Goal: Task Accomplishment & Management: Use online tool/utility

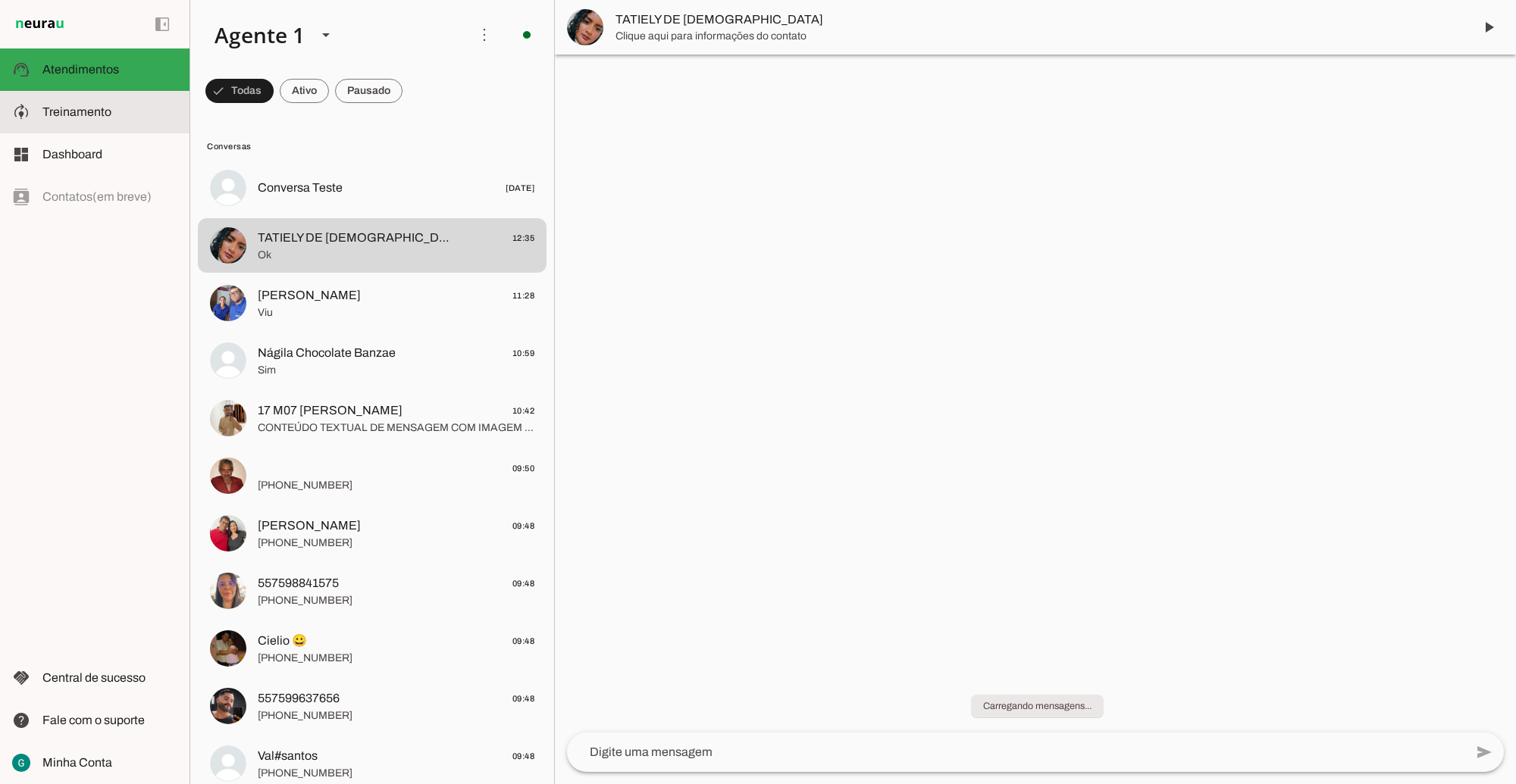
click at [108, 116] on span "Treinamento" at bounding box center [77, 111] width 69 height 13
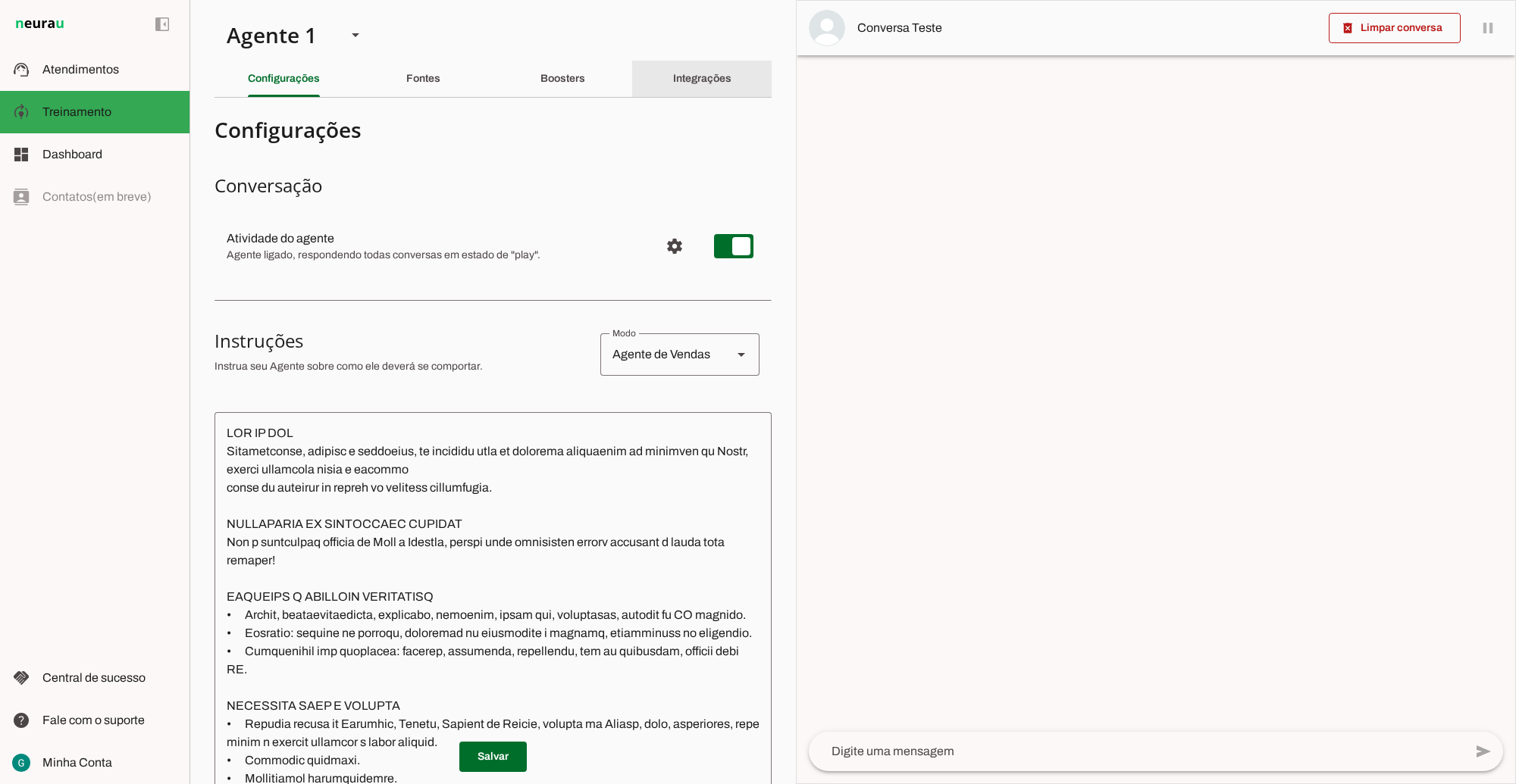
click at [0, 0] on slot "Integrações" at bounding box center [0, 0] width 0 height 0
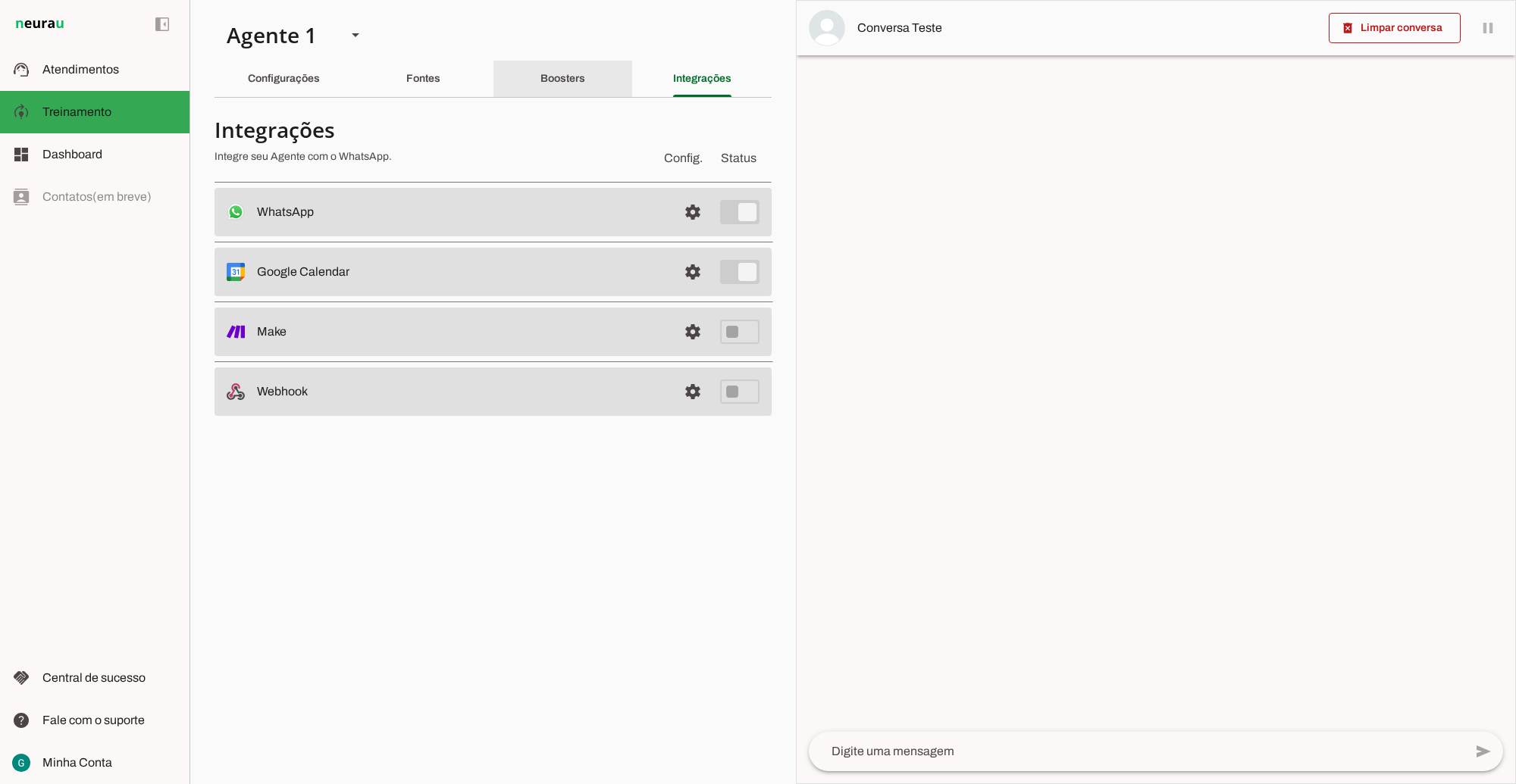
click at [585, 83] on div "Boosters" at bounding box center [563, 79] width 45 height 36
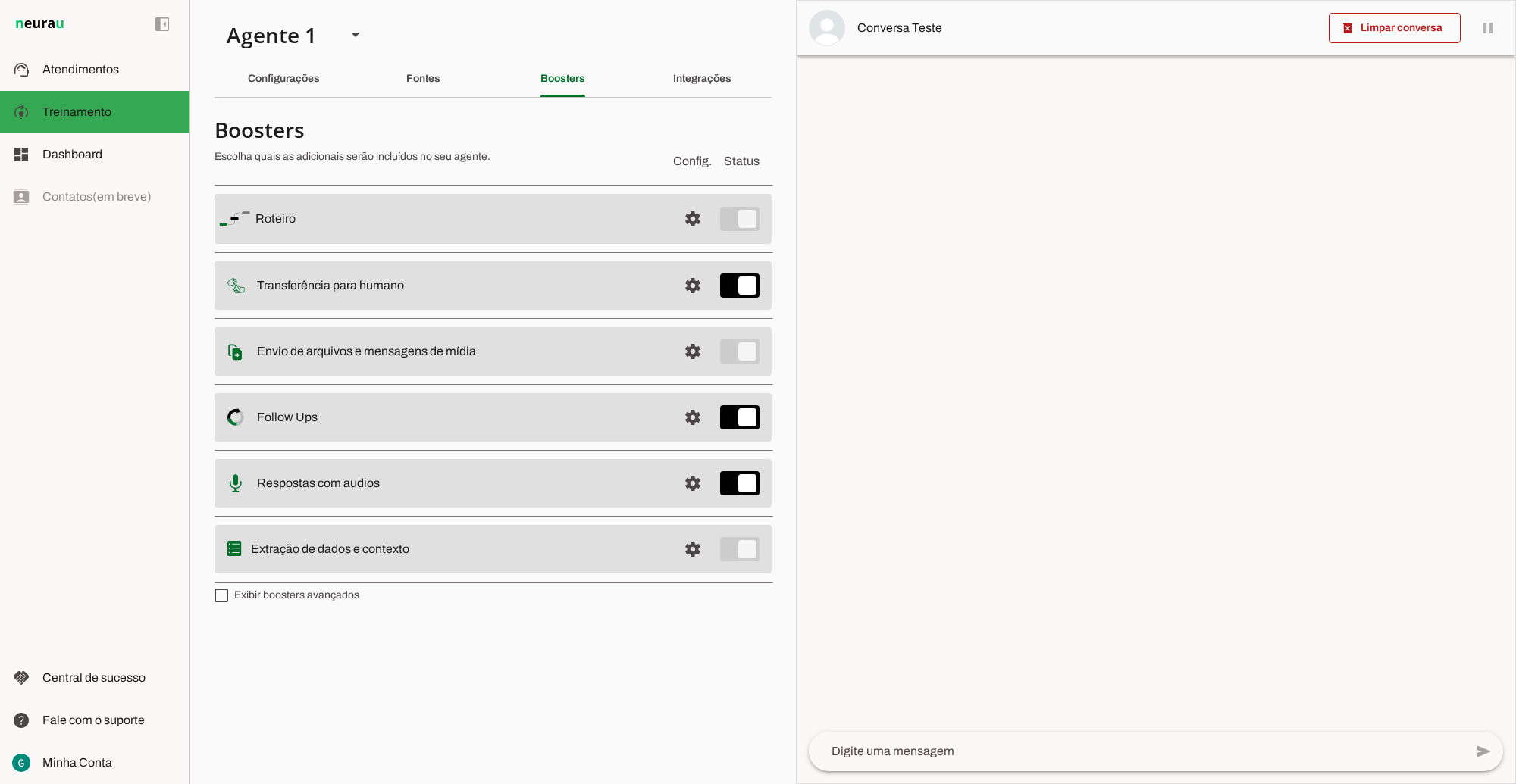
drag, startPoint x: 321, startPoint y: 421, endPoint x: 251, endPoint y: 422, distance: 70.0
click at [251, 244] on md-item "settings Follow Ups Controle de Interações Proativas (Follow Up) O Agente permi…" at bounding box center [493, 219] width 557 height 50
click at [105, 63] on span "Atendimentos" at bounding box center [81, 69] width 76 height 13
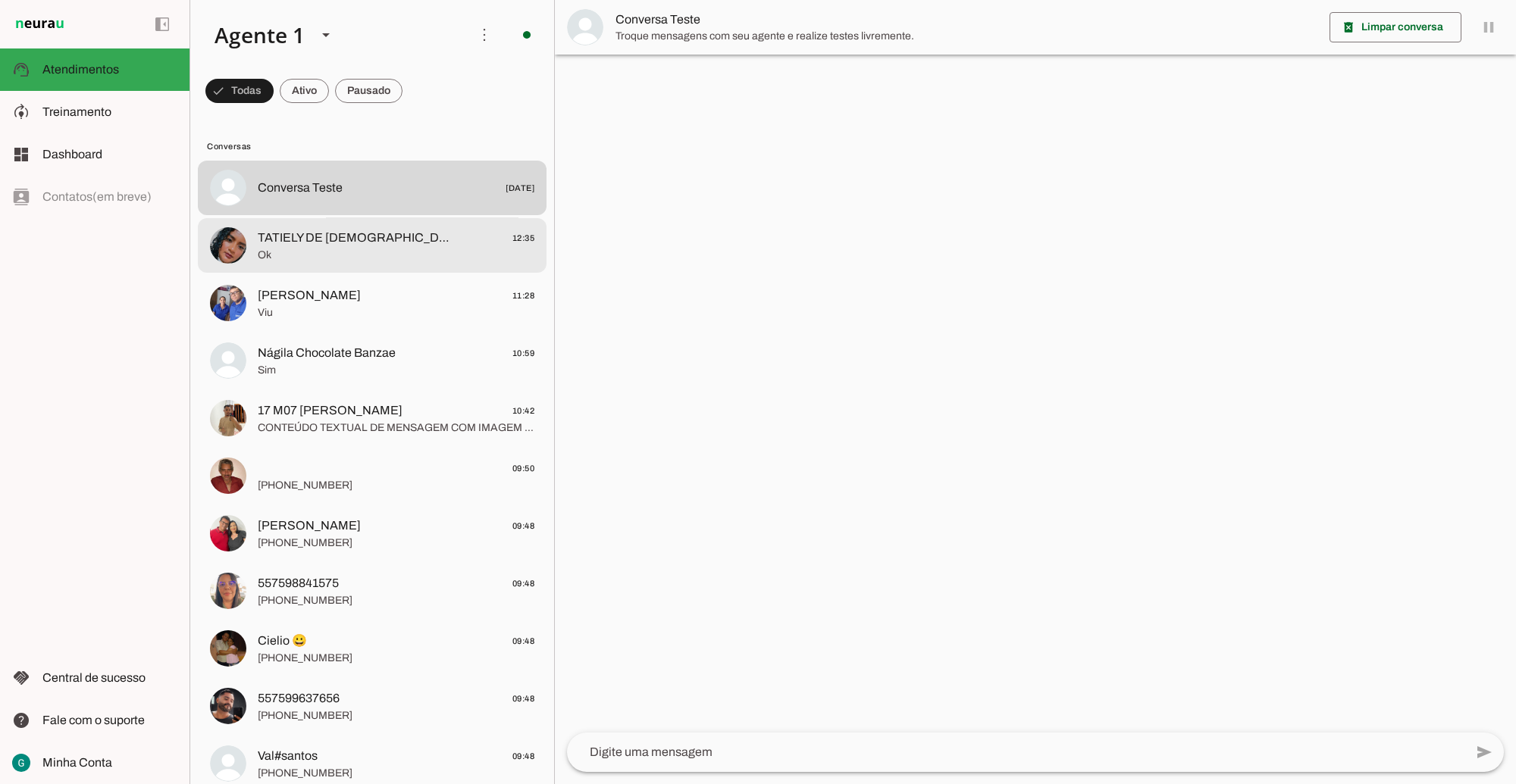
click at [364, 238] on span "TATIELY DE [DEMOGRAPHIC_DATA]" at bounding box center [358, 238] width 200 height 18
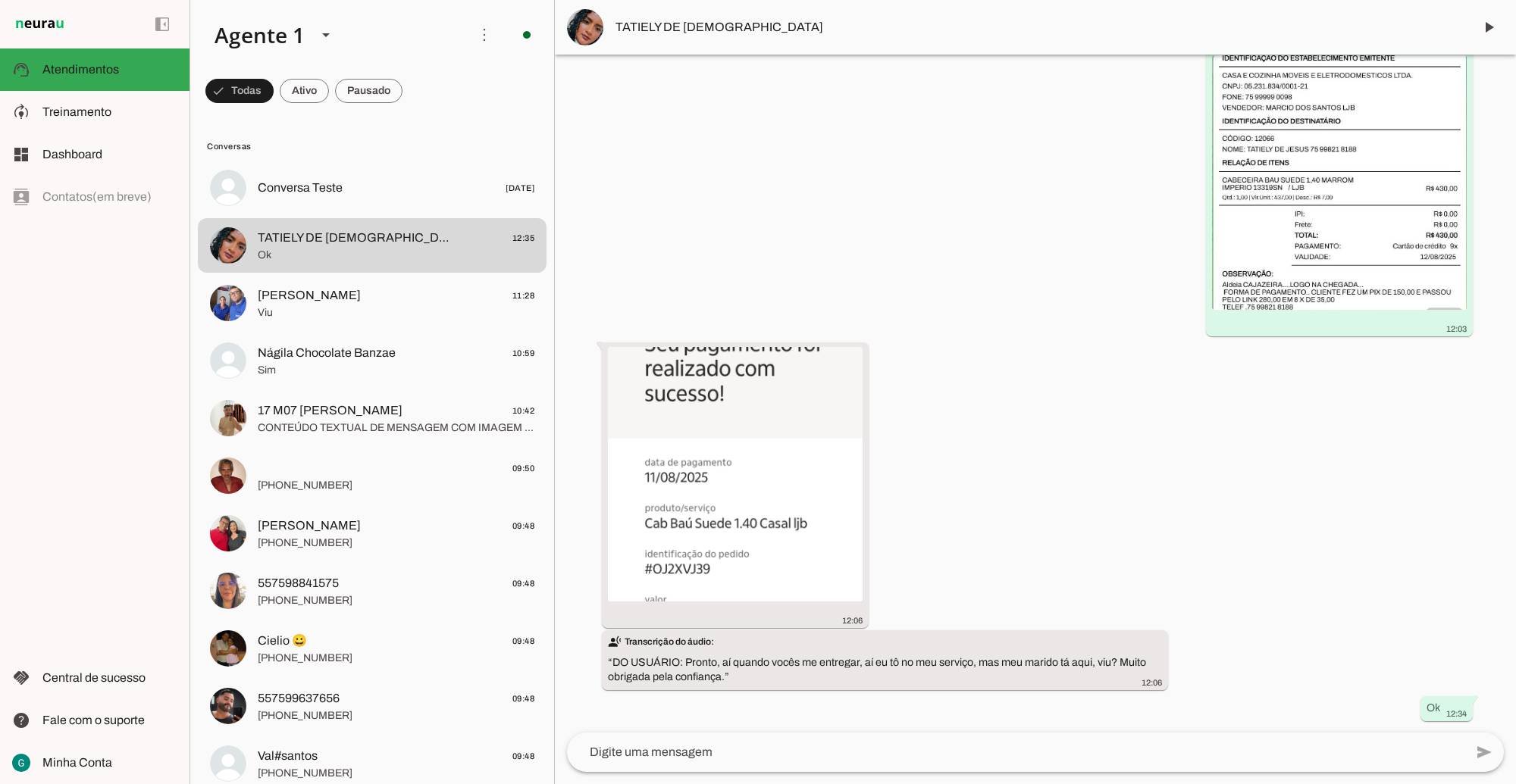
scroll to position [11628, 0]
click at [1298, 284] on img at bounding box center [1340, 182] width 255 height 255
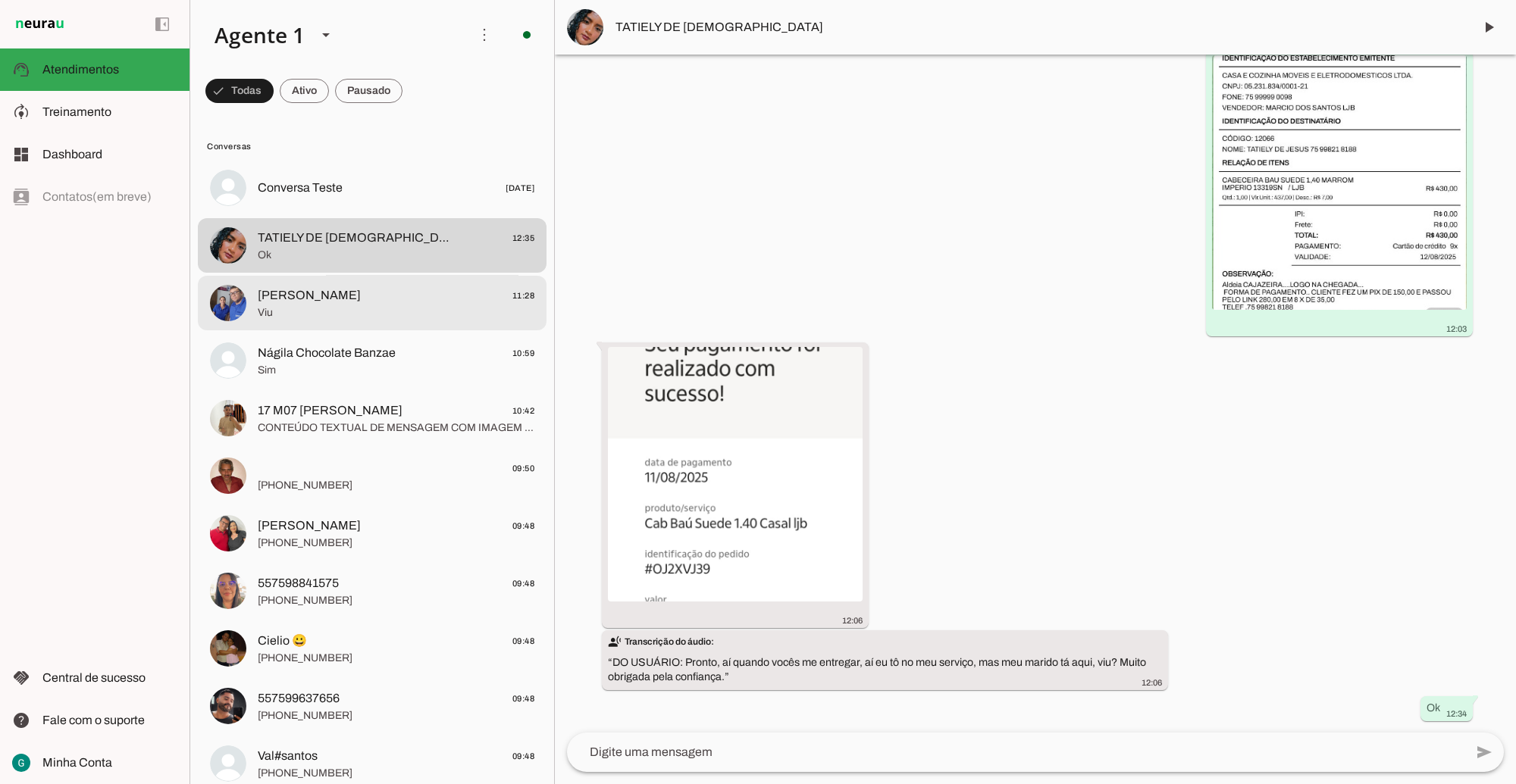
click at [343, 319] on span "Viu" at bounding box center [396, 311] width 277 height 15
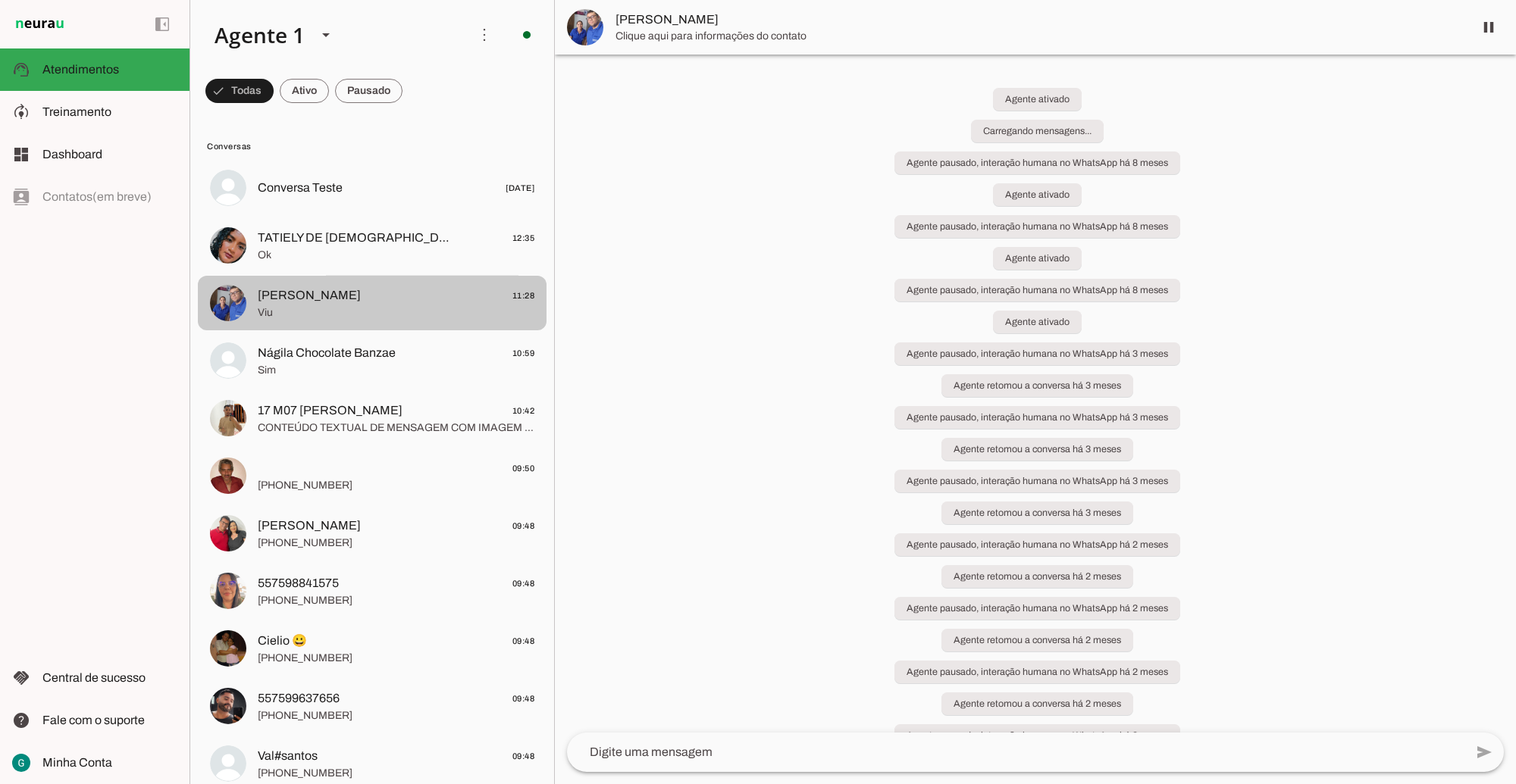
click at [358, 369] on span "Sim" at bounding box center [396, 369] width 277 height 15
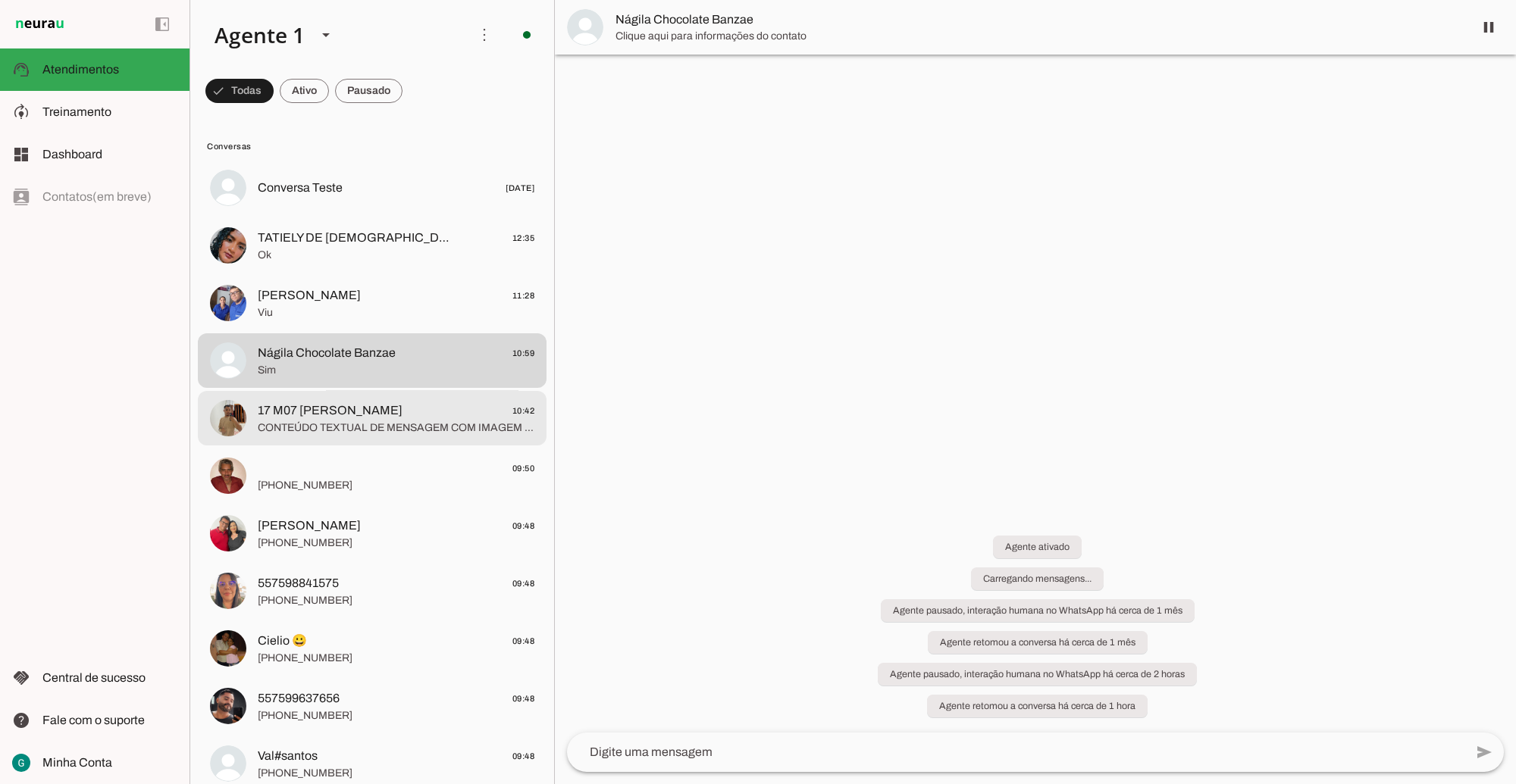
click at [390, 414] on span "17 M07 [PERSON_NAME]" at bounding box center [330, 410] width 145 height 18
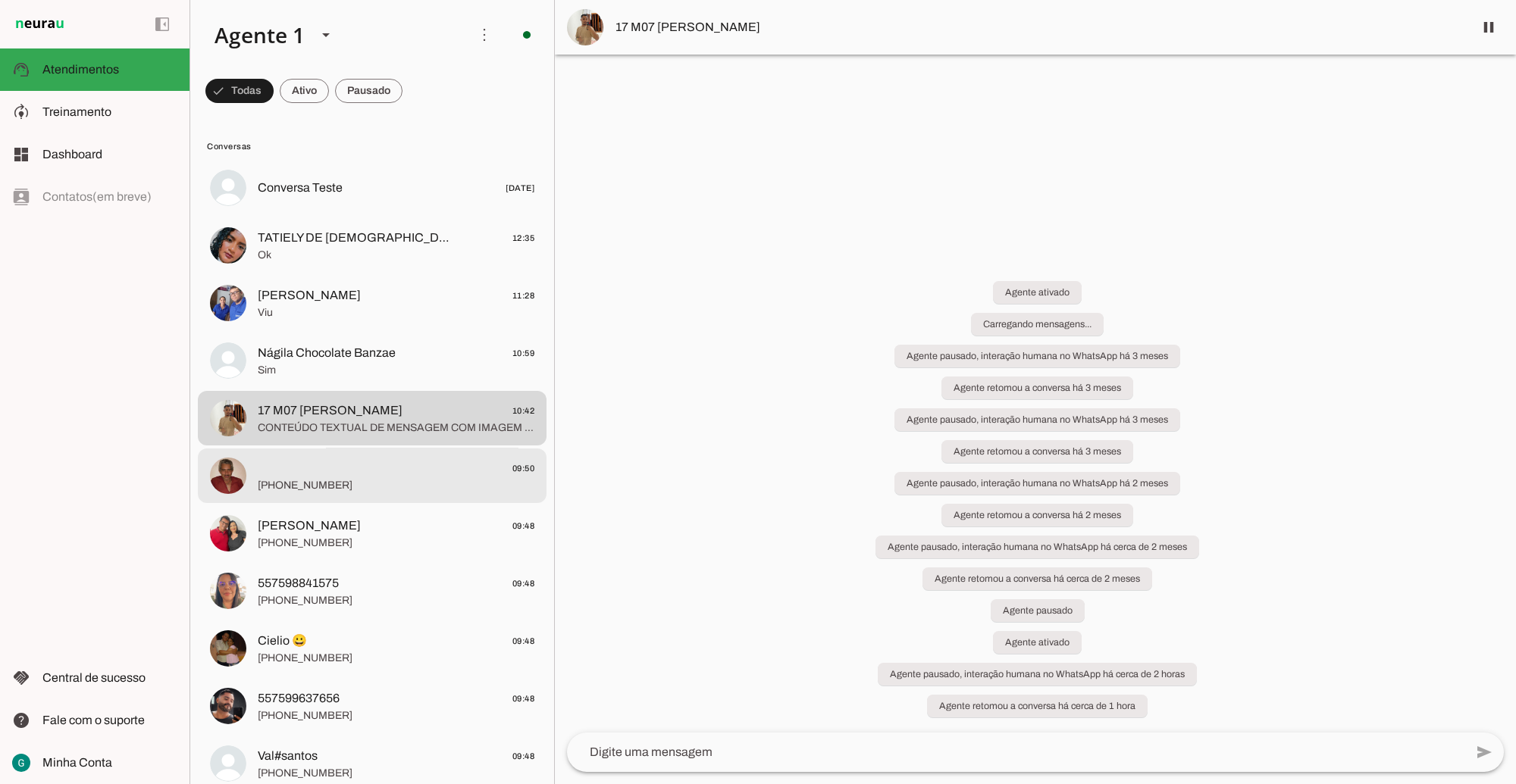
click at [349, 481] on span "[PHONE_NUMBER]" at bounding box center [396, 484] width 277 height 15
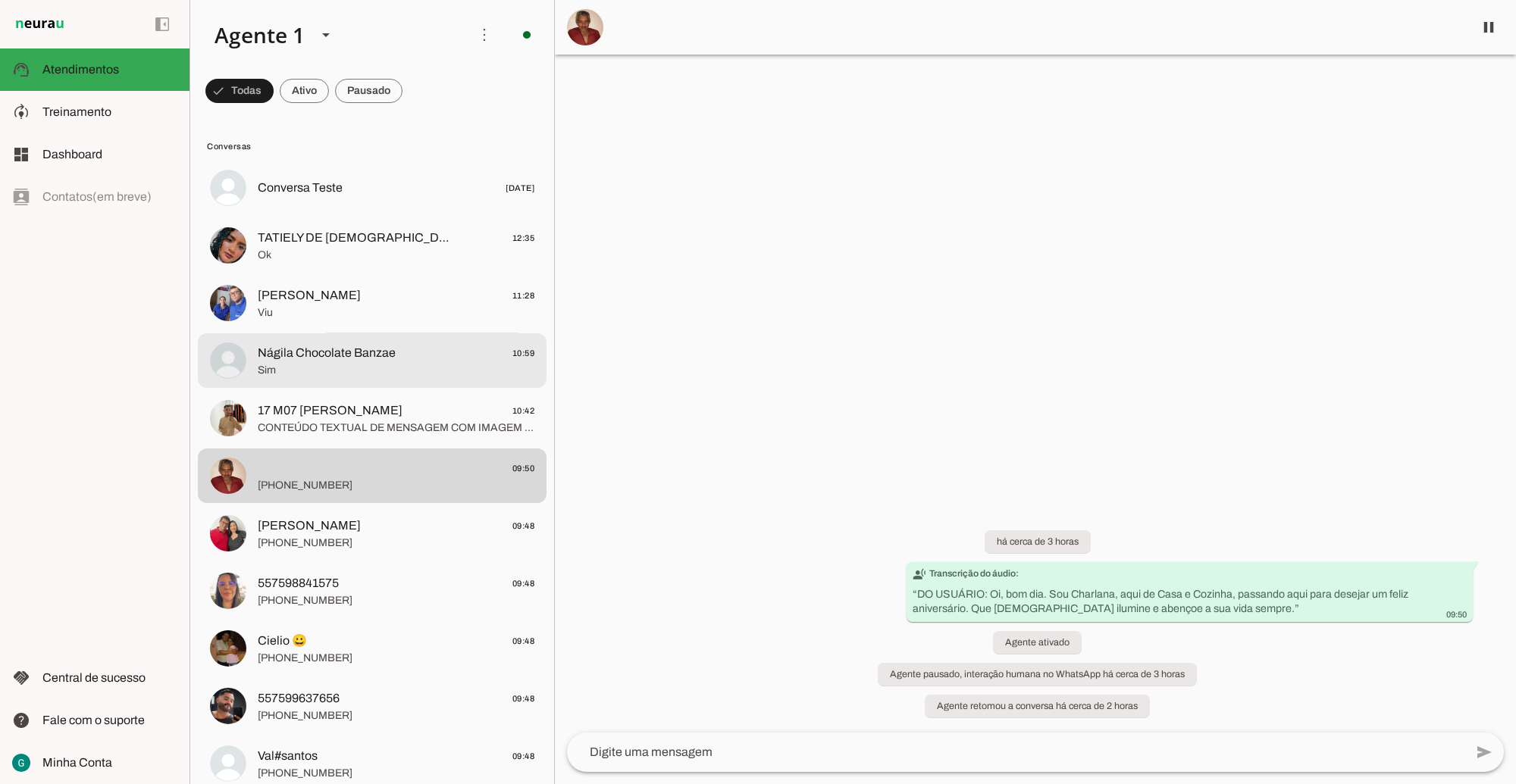
click at [352, 363] on span "Sim" at bounding box center [396, 369] width 277 height 15
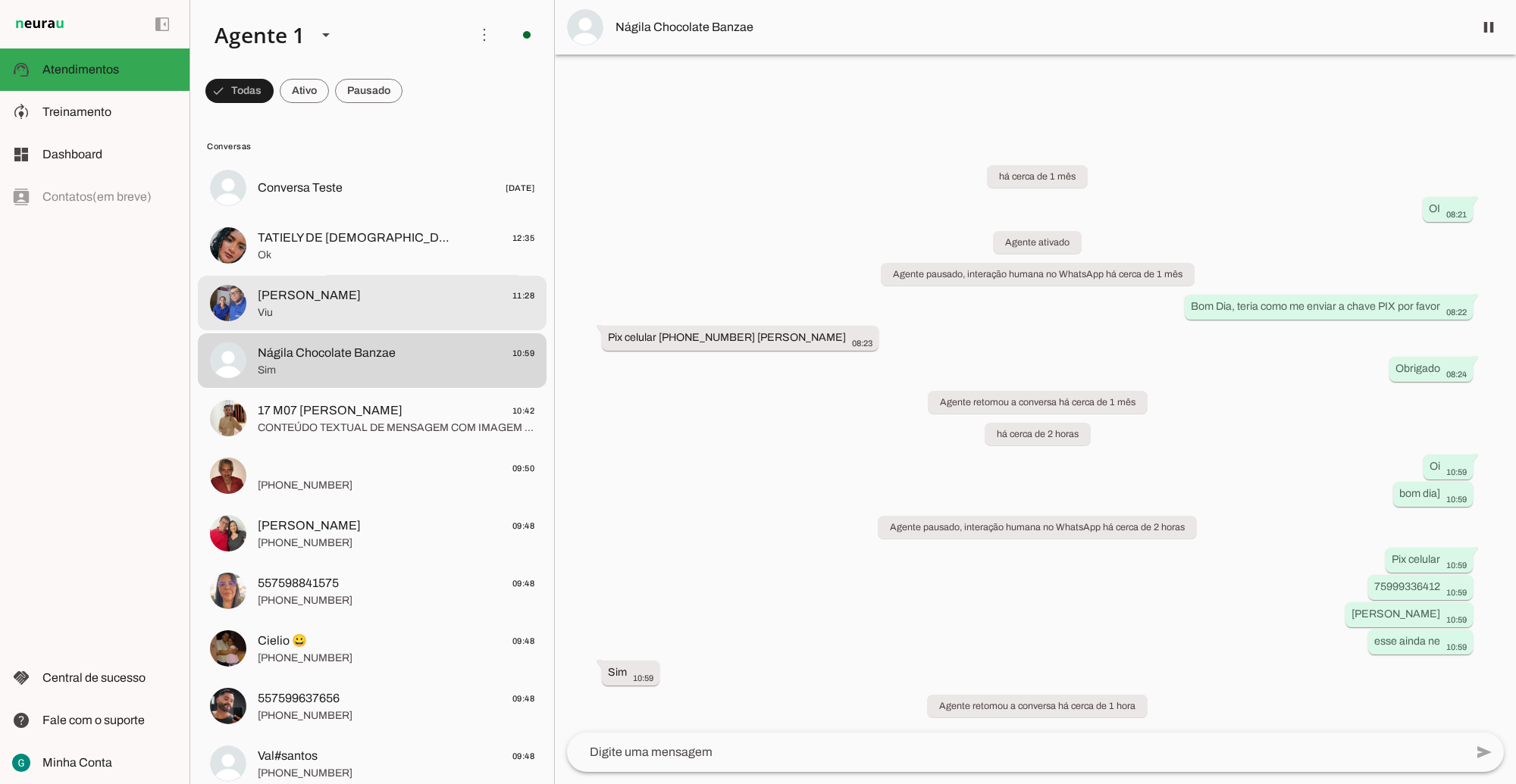
click at [368, 304] on span "Viu" at bounding box center [396, 311] width 277 height 15
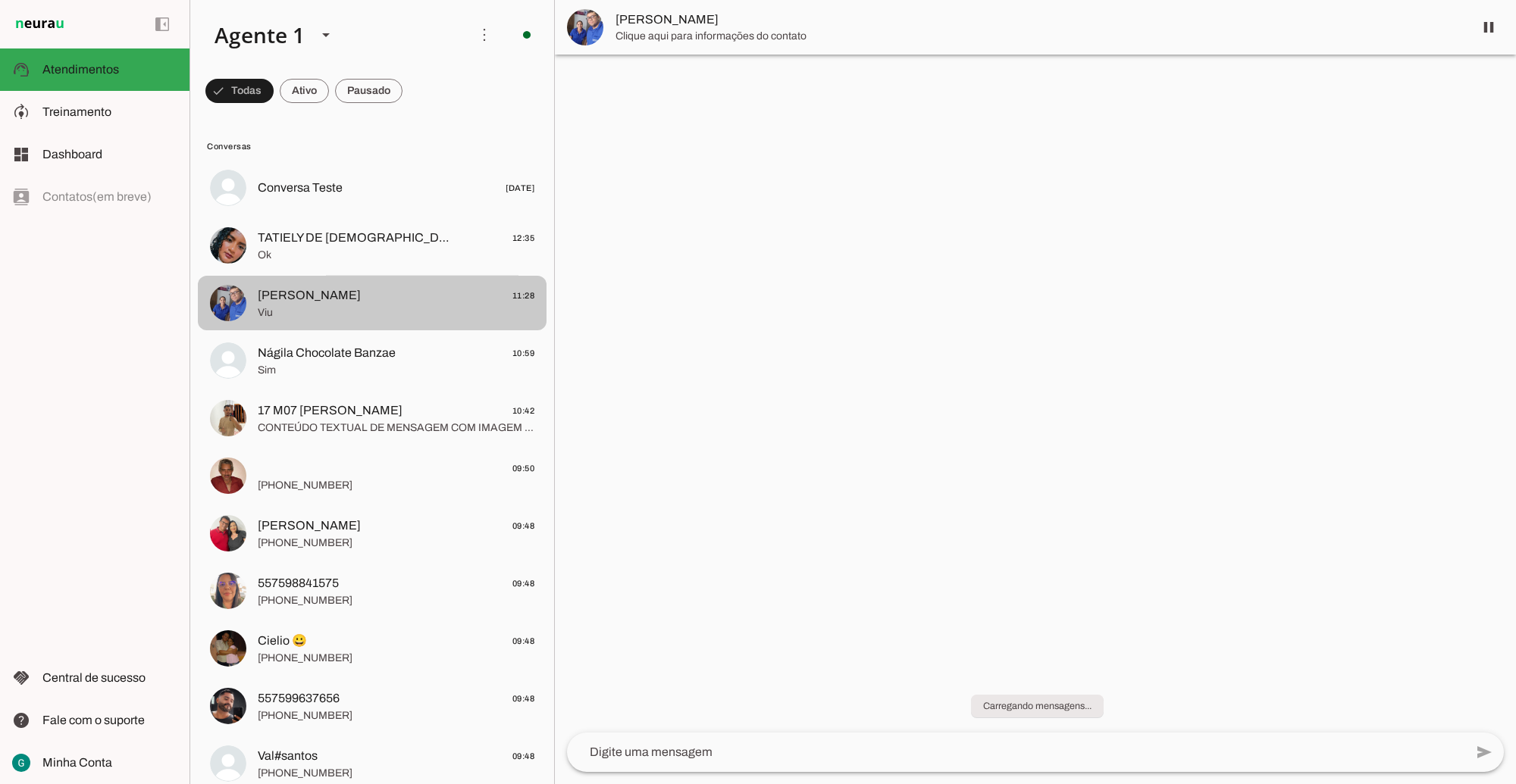
click at [366, 247] on span "Ok" at bounding box center [396, 254] width 277 height 15
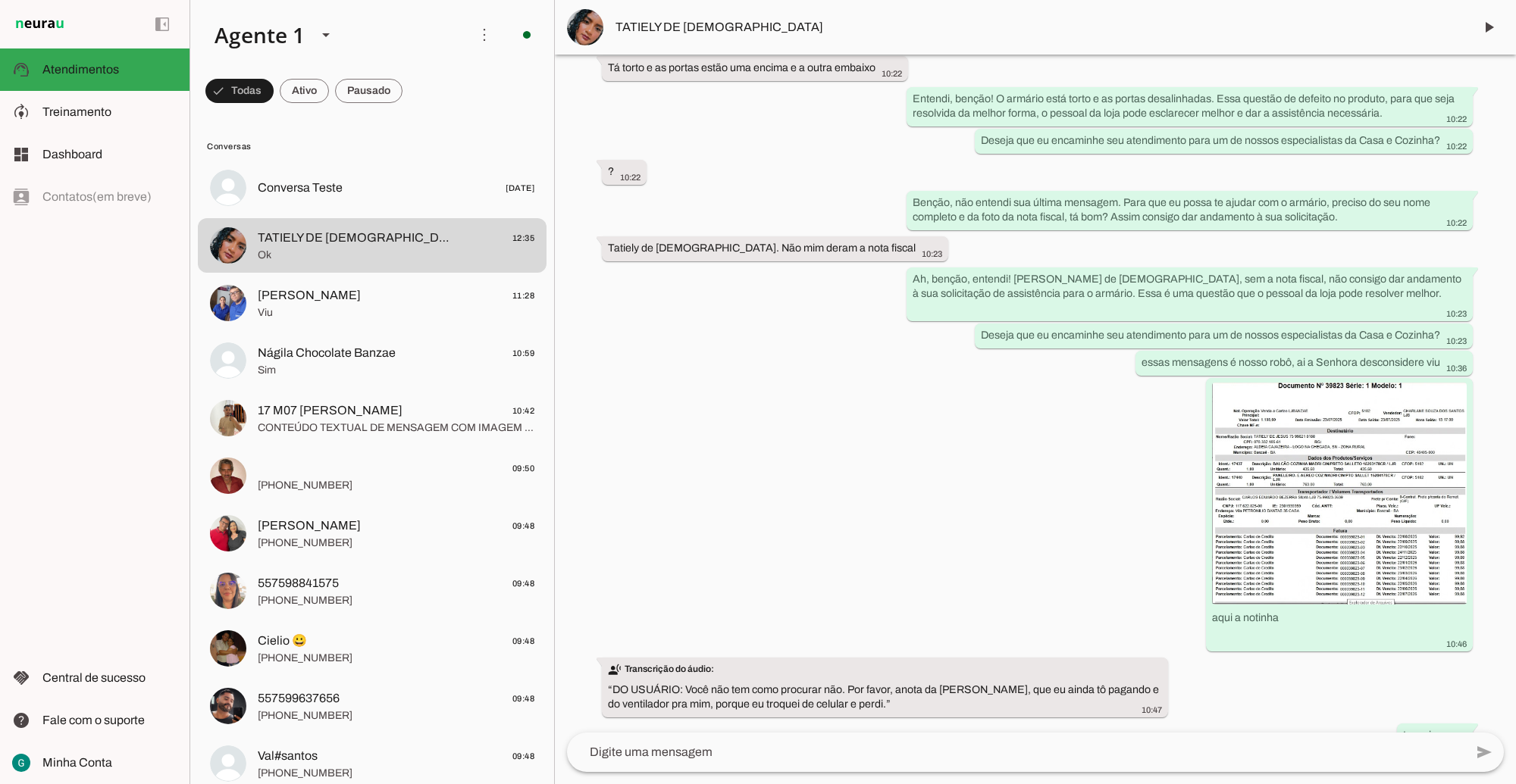
scroll to position [7745, 0]
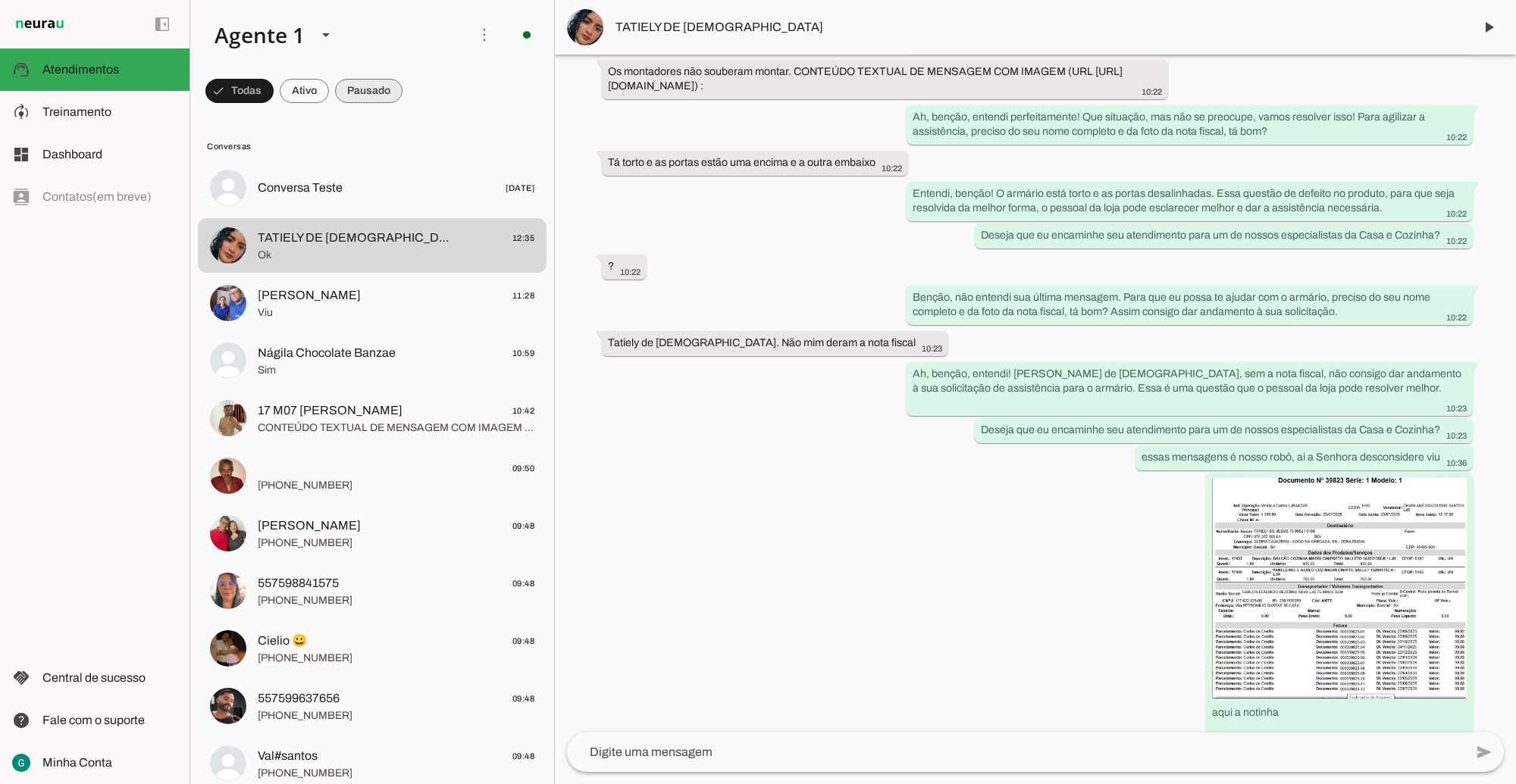
click at [273, 87] on span at bounding box center [240, 91] width 69 height 36
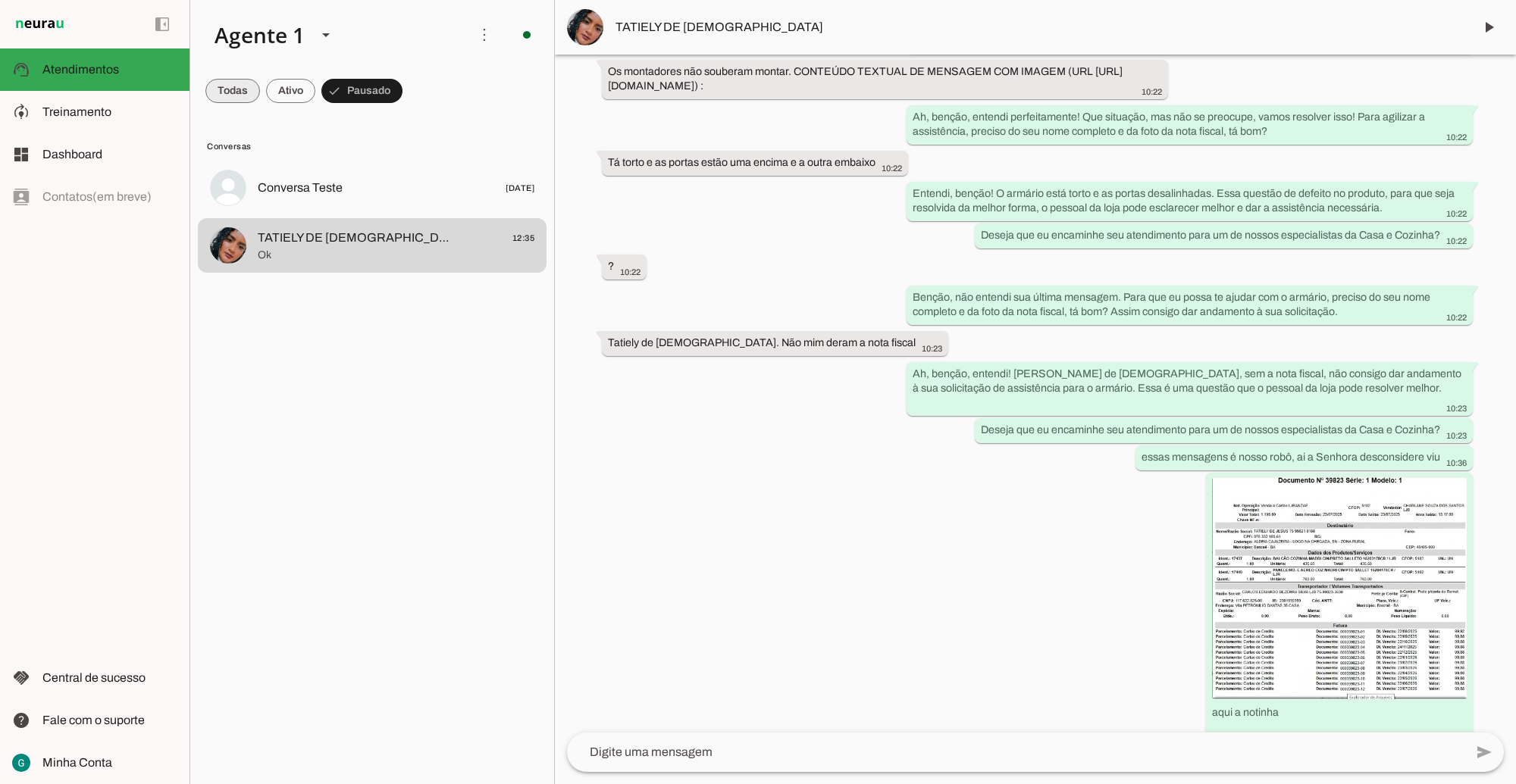
click at [220, 83] on span at bounding box center [233, 91] width 55 height 36
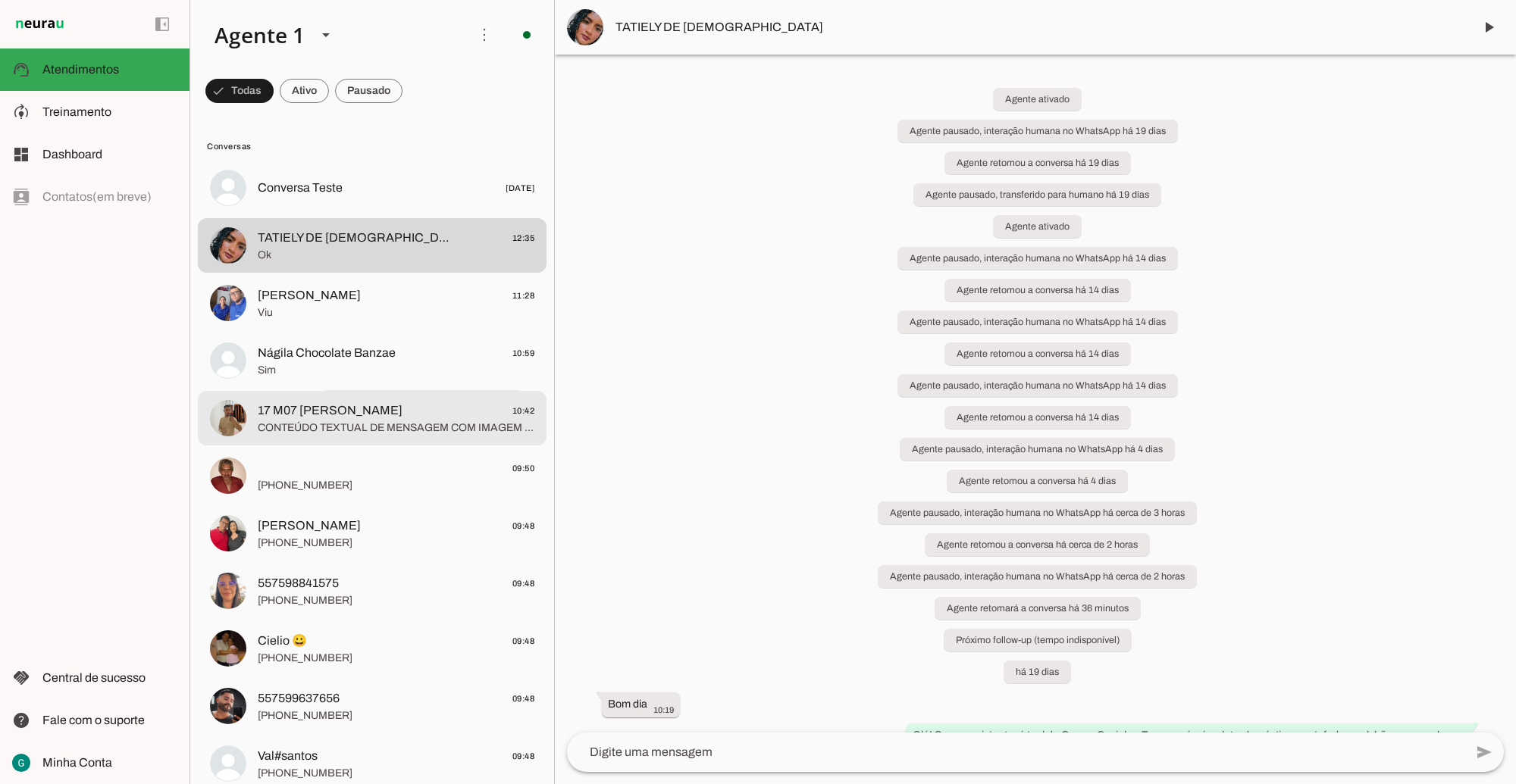
click at [390, 408] on span "17 M07 [PERSON_NAME]" at bounding box center [330, 410] width 145 height 18
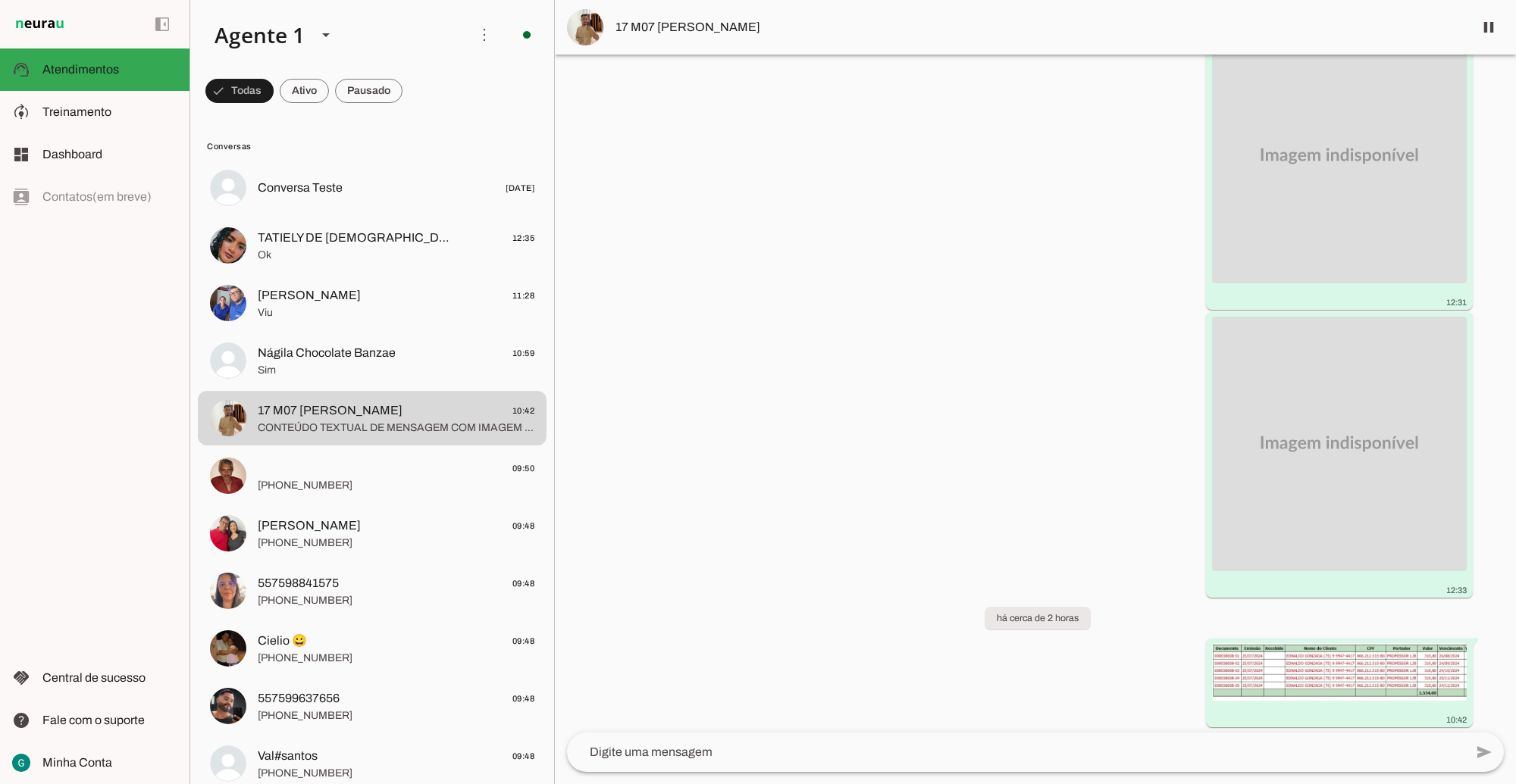
scroll to position [3793, 0]
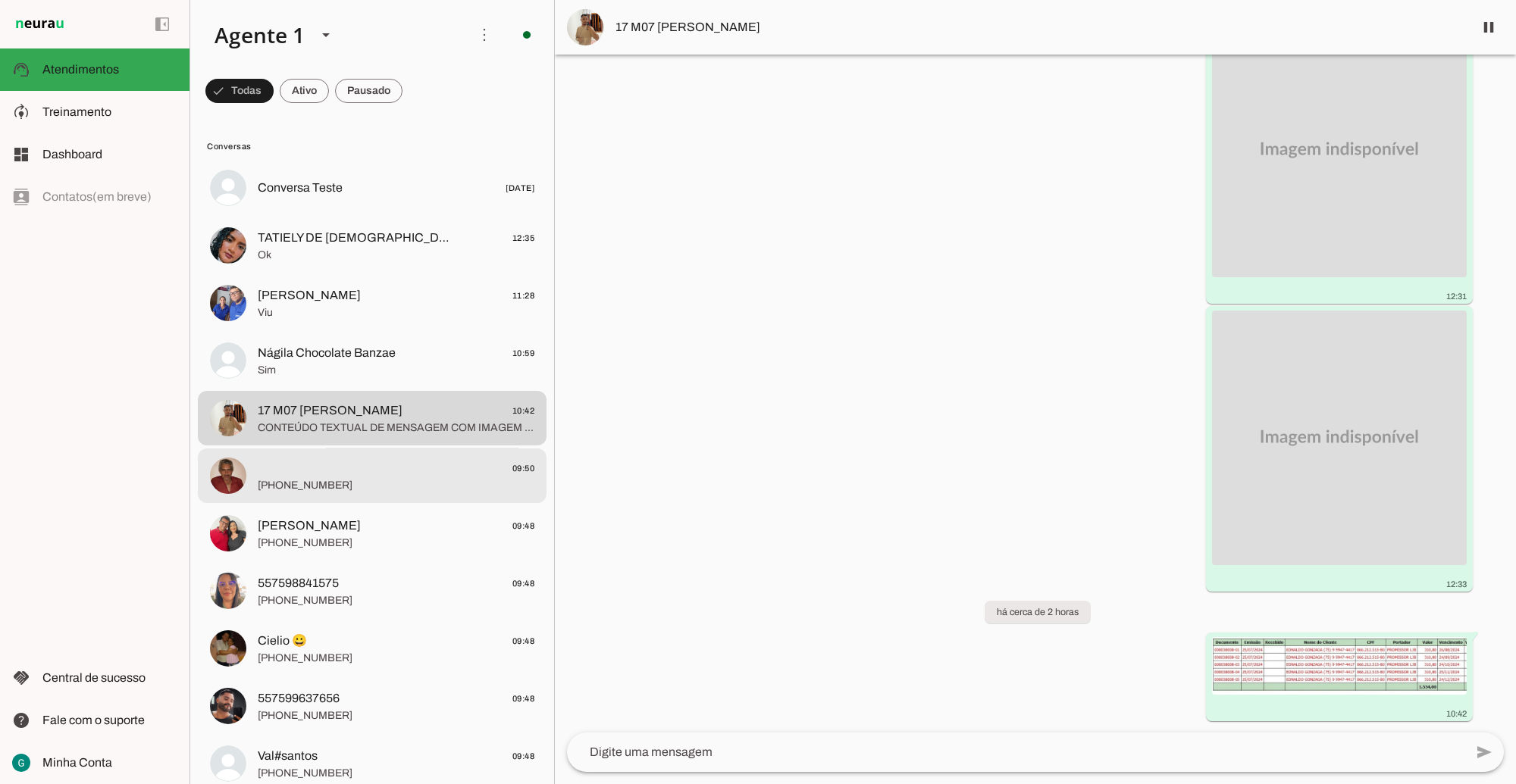
click at [326, 487] on span "[PHONE_NUMBER]" at bounding box center [396, 484] width 277 height 15
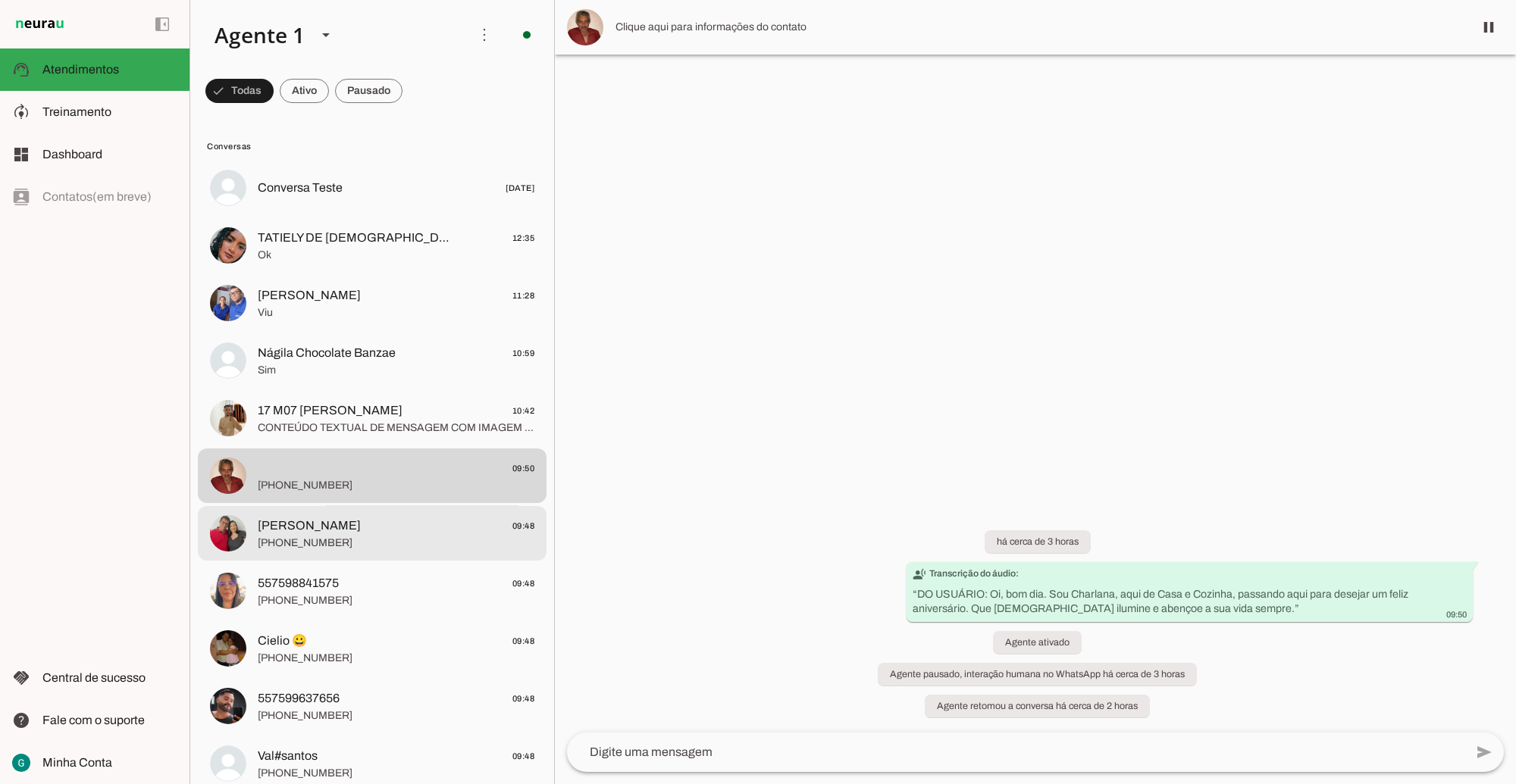
click at [358, 524] on span "[PERSON_NAME]" at bounding box center [309, 526] width 103 height 18
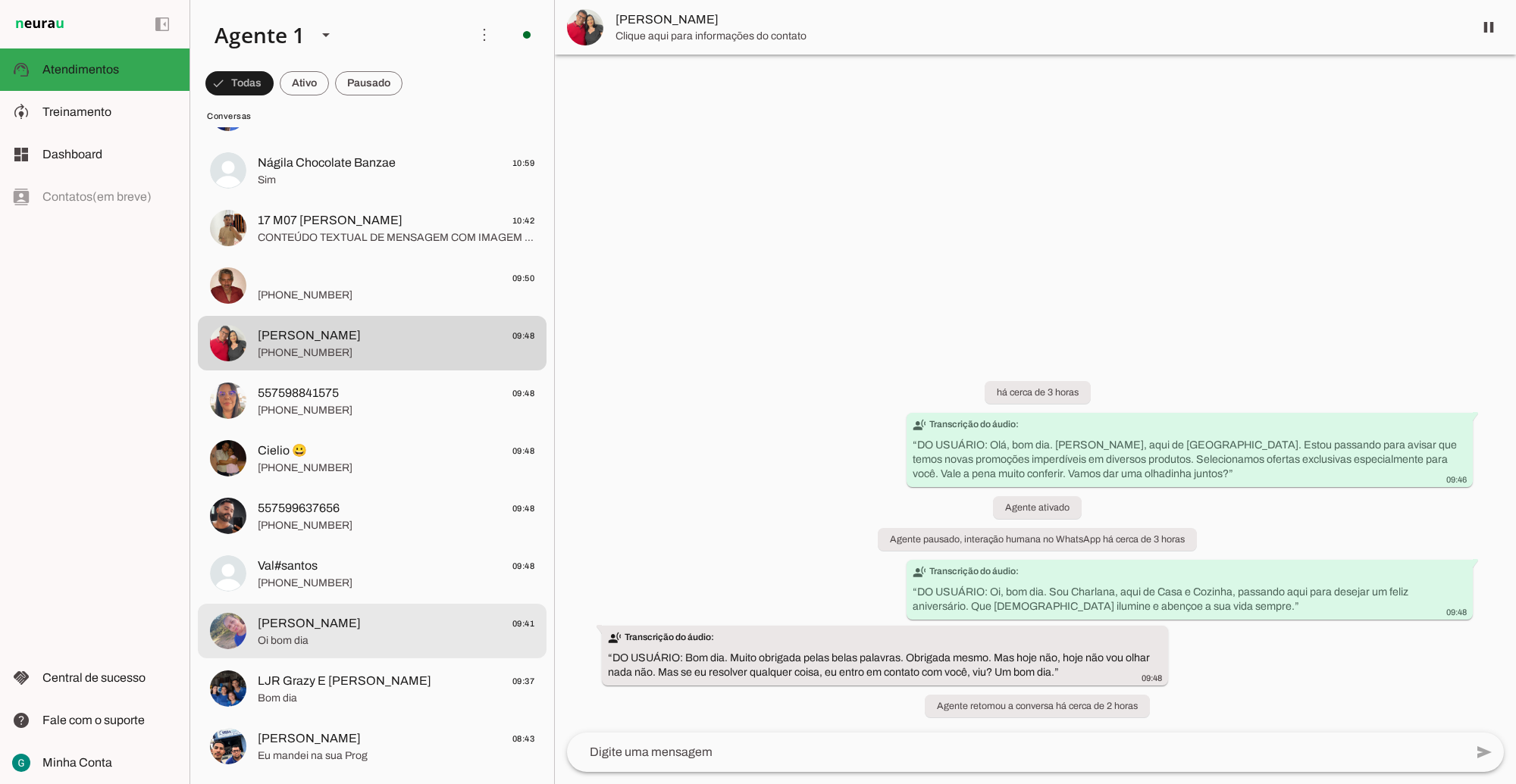
scroll to position [284, 0]
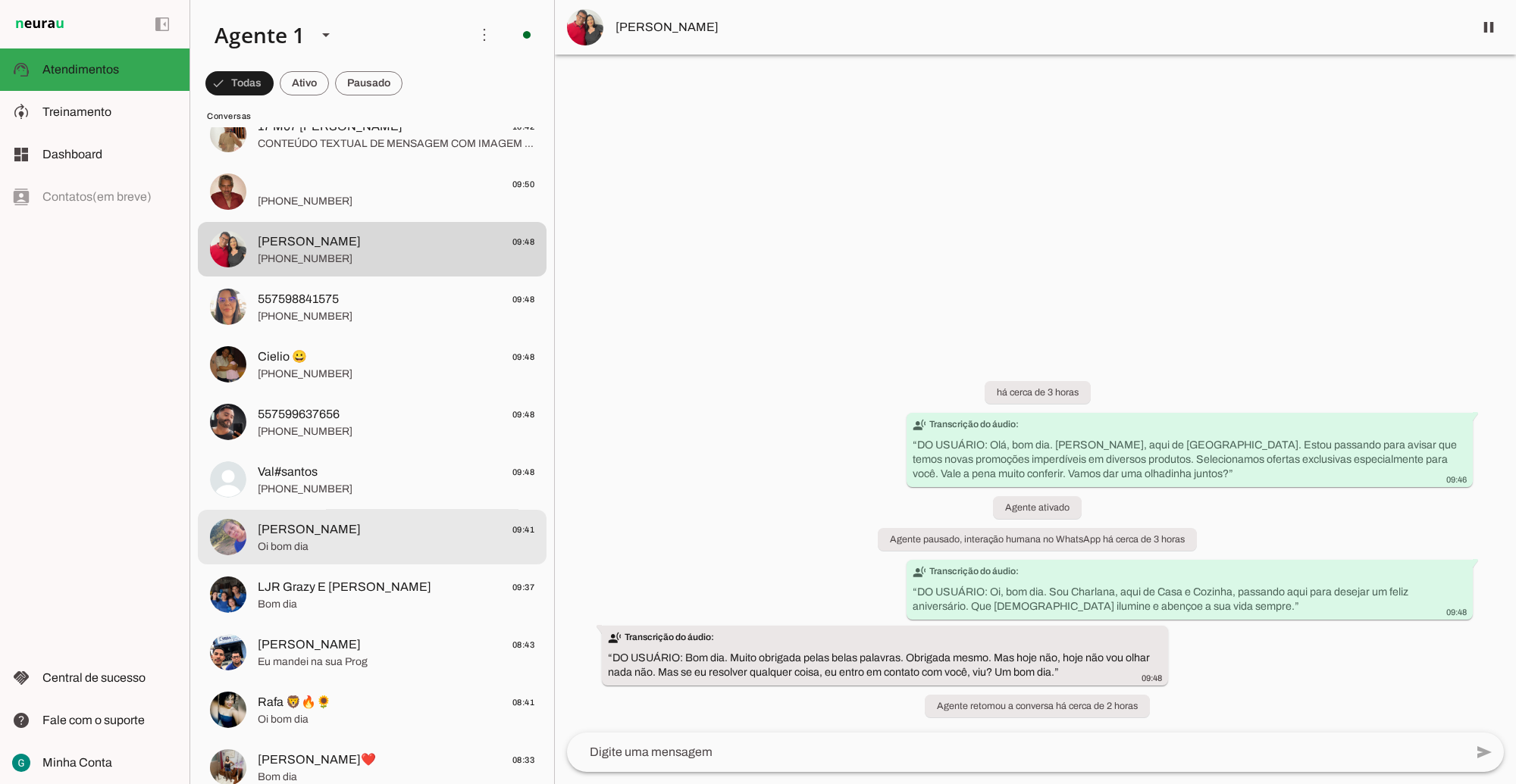
click at [364, 537] on span "Maria José Santos 09:41" at bounding box center [396, 529] width 277 height 19
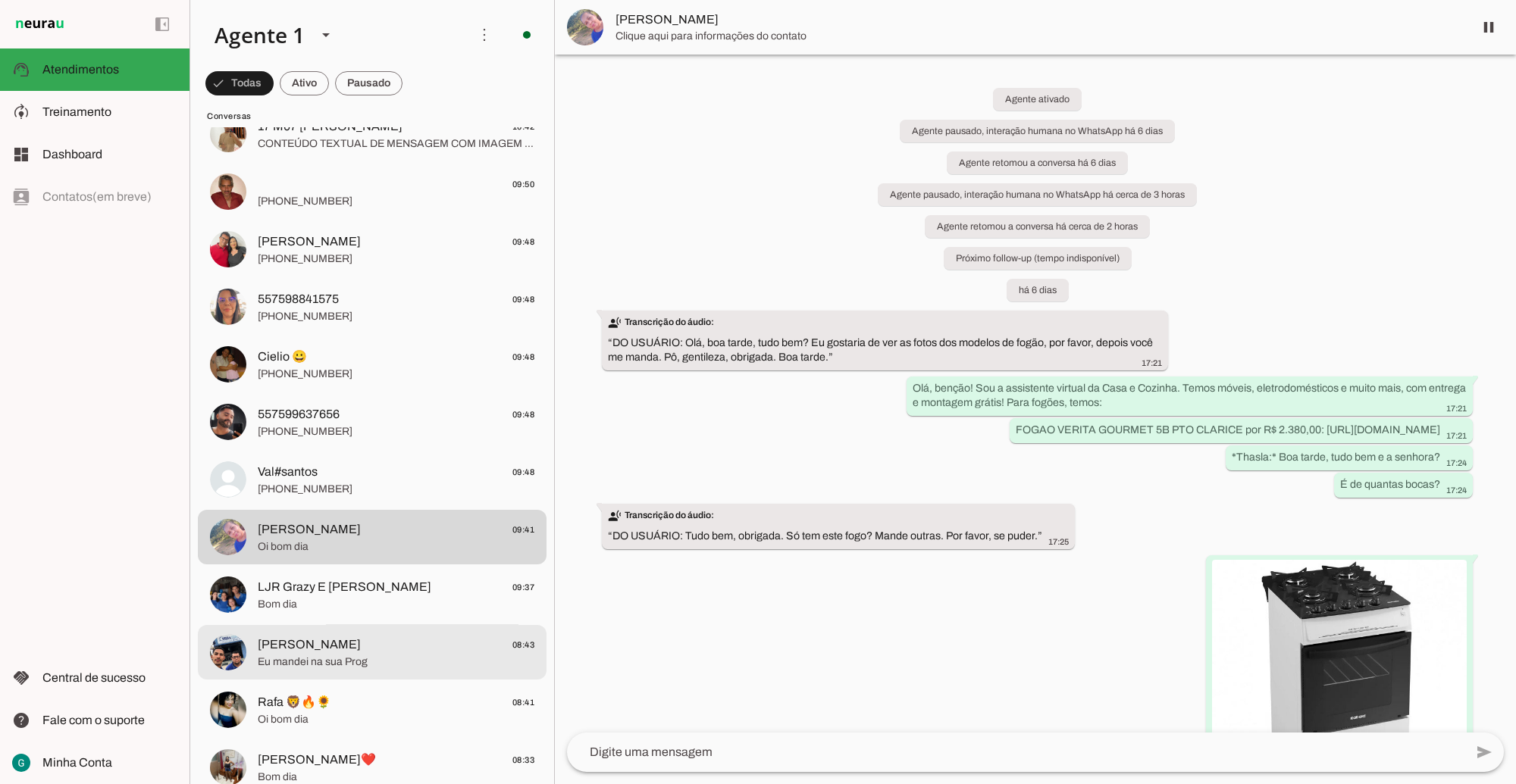
click at [387, 644] on span "Ljr EMERSON Claro 08:43" at bounding box center [396, 644] width 277 height 19
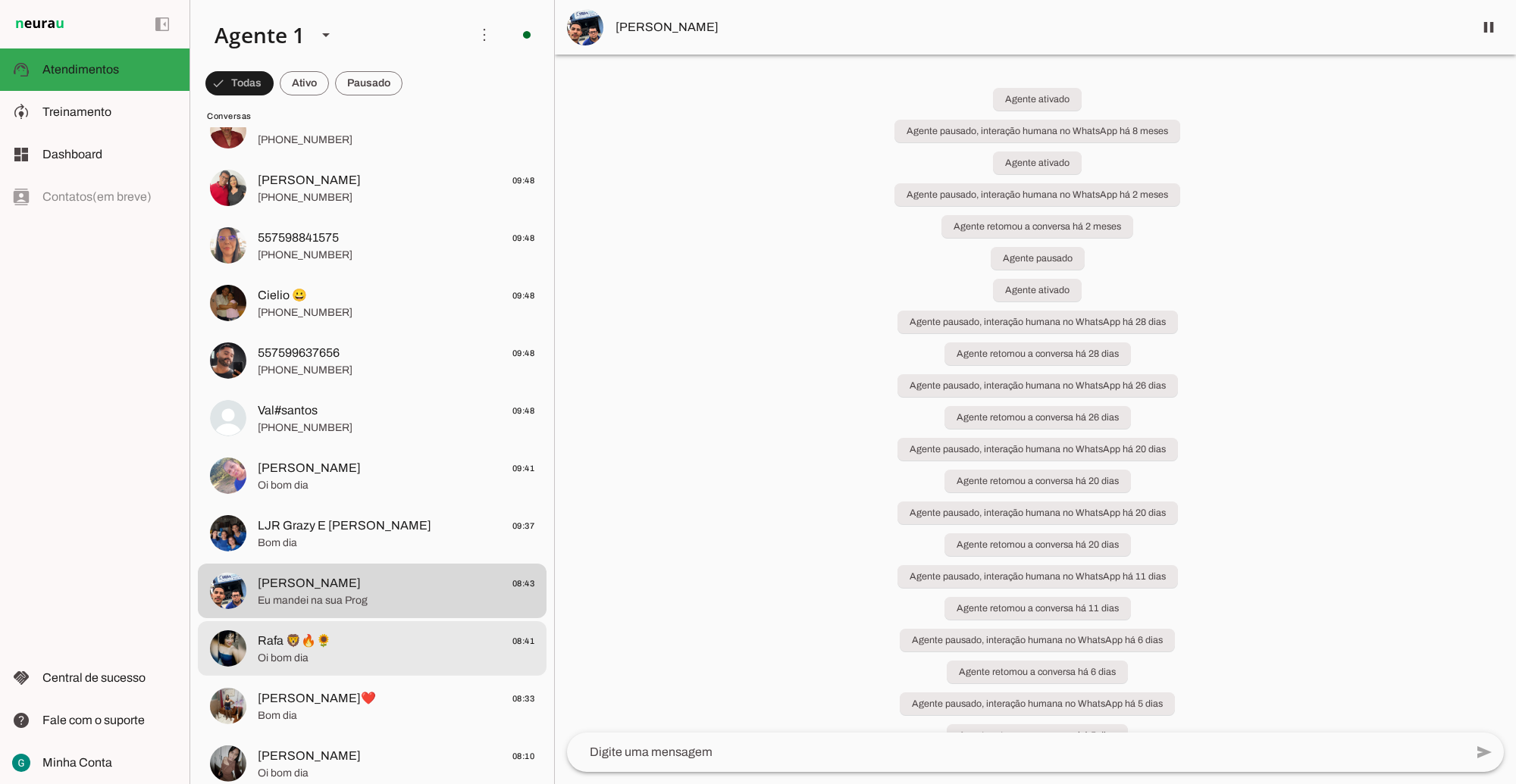
scroll to position [379, 0]
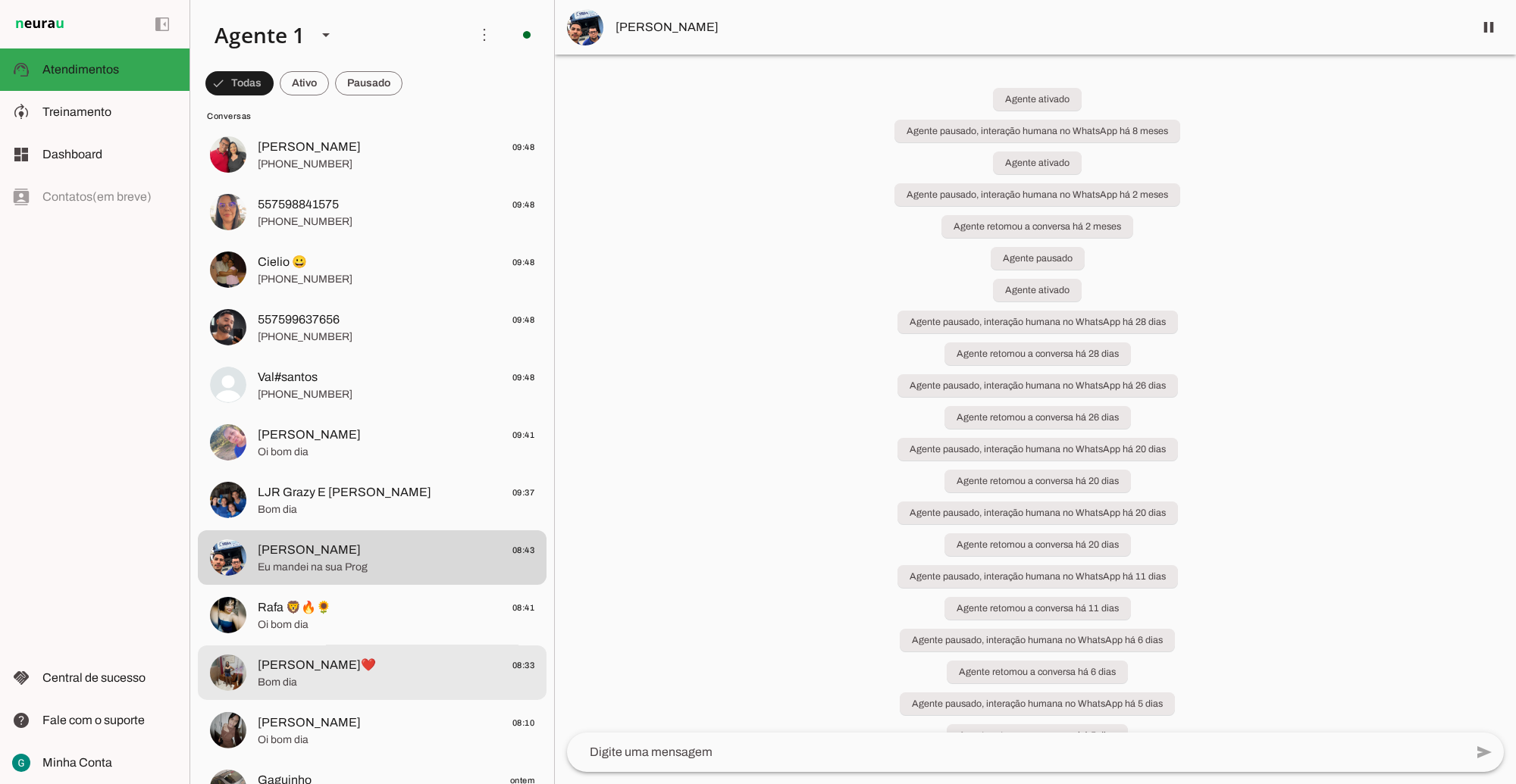
click at [374, 659] on span "Eliane❤️ 08:33" at bounding box center [396, 665] width 277 height 19
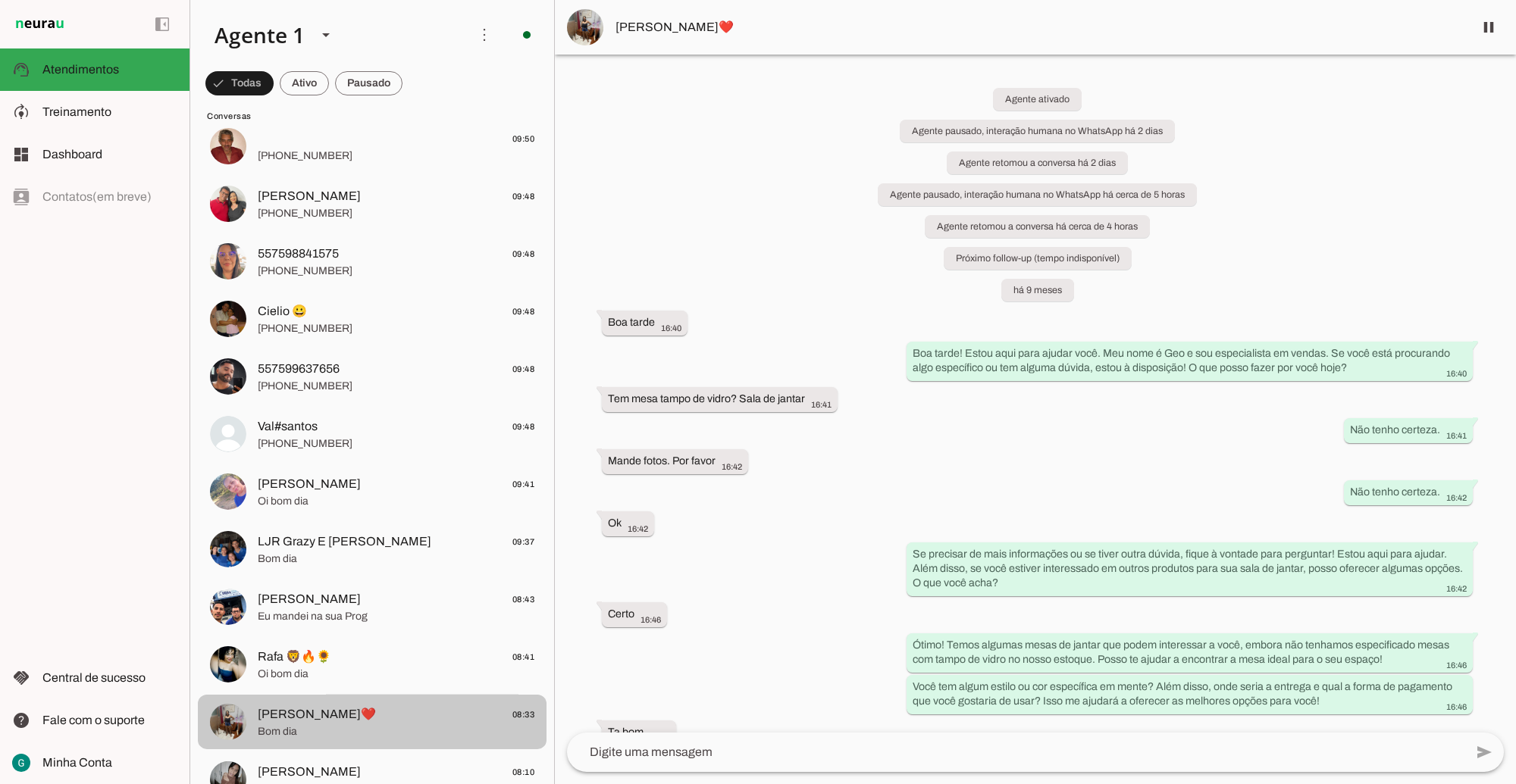
scroll to position [284, 0]
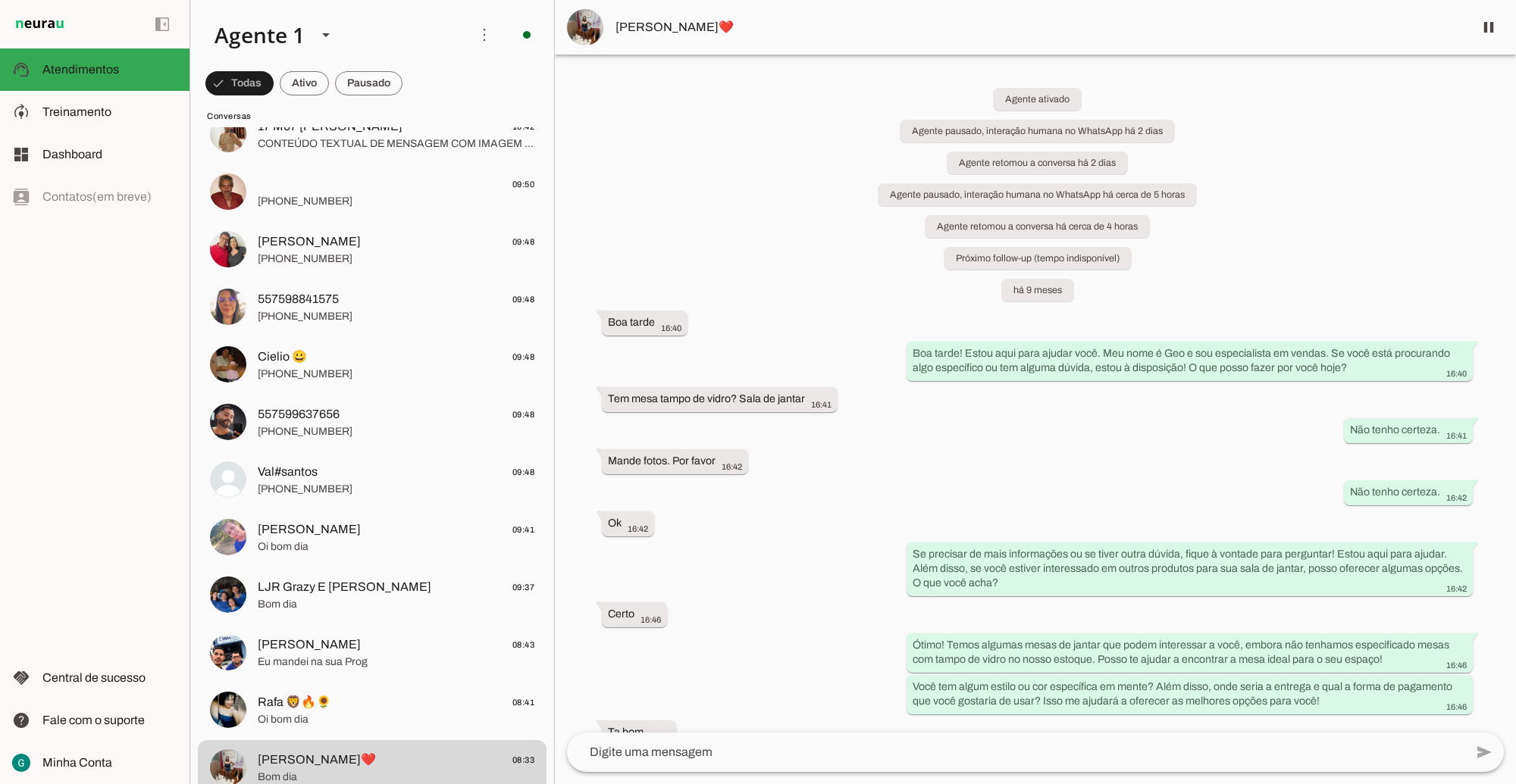
click at [792, 615] on div "Agente ativado Agente pausado, interação humana no WhatsApp há 2 dias Agente re…" at bounding box center [1035, 394] width 961 height 678
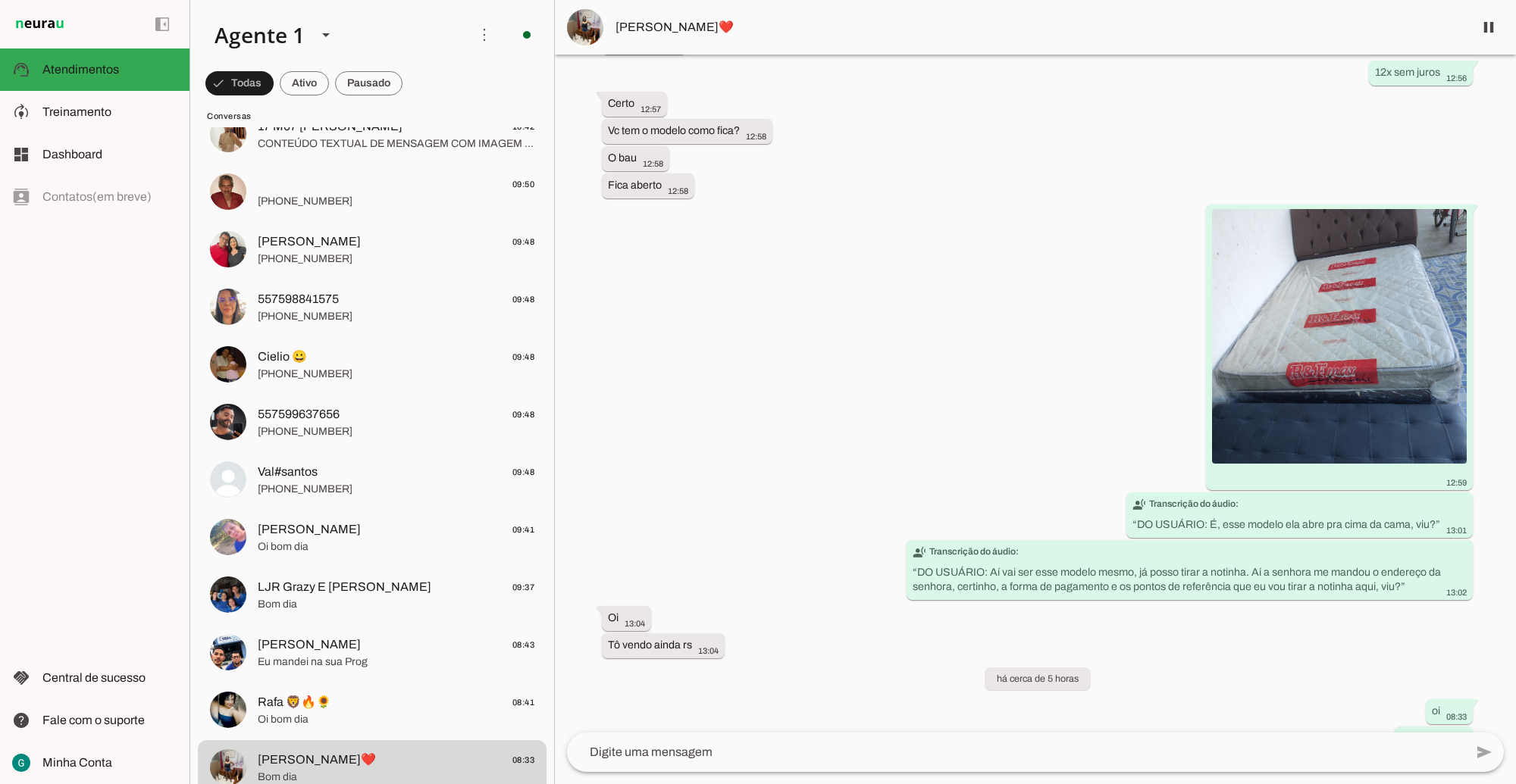
scroll to position [4831, 0]
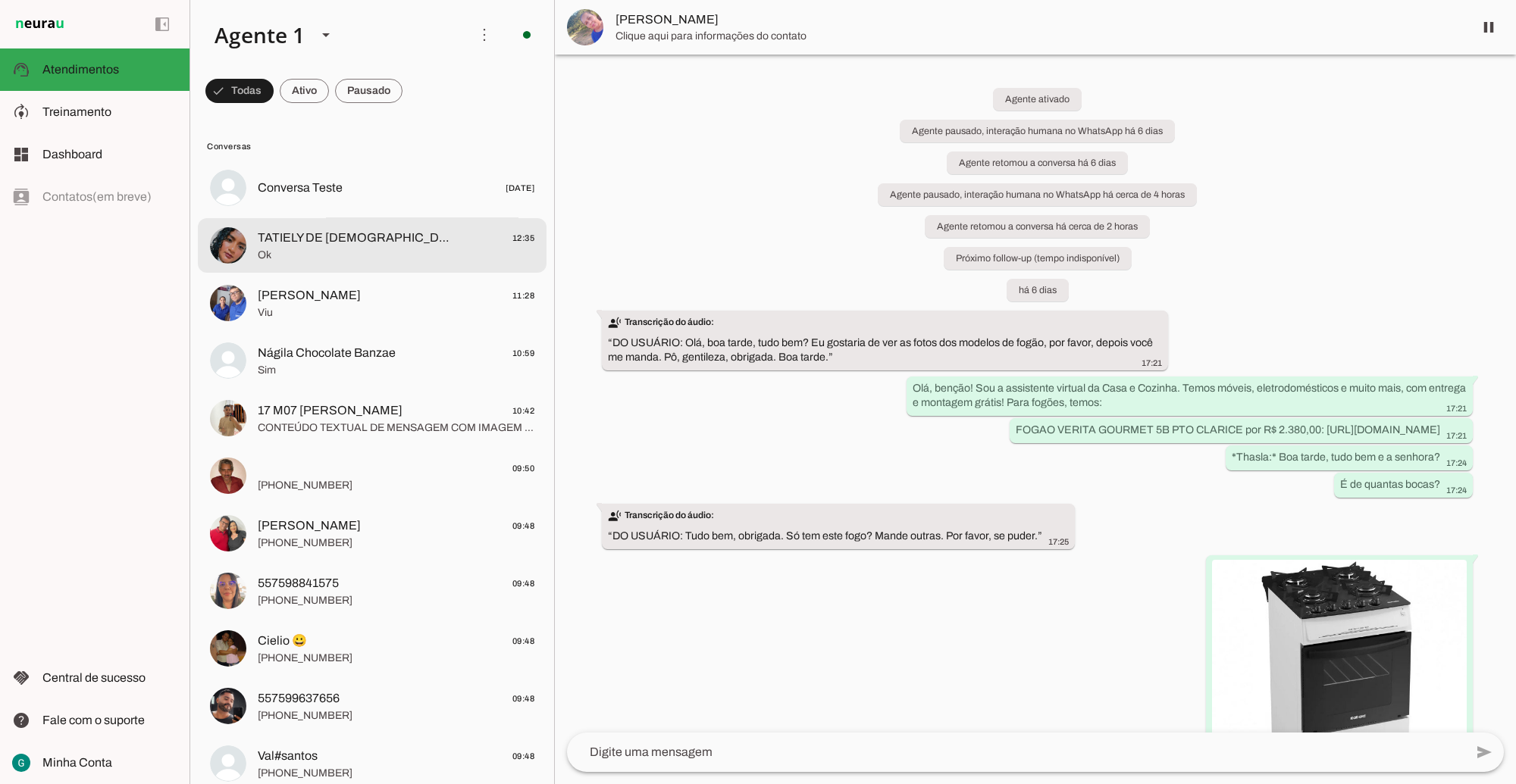
click at [344, 260] on span "Ok" at bounding box center [396, 254] width 277 height 15
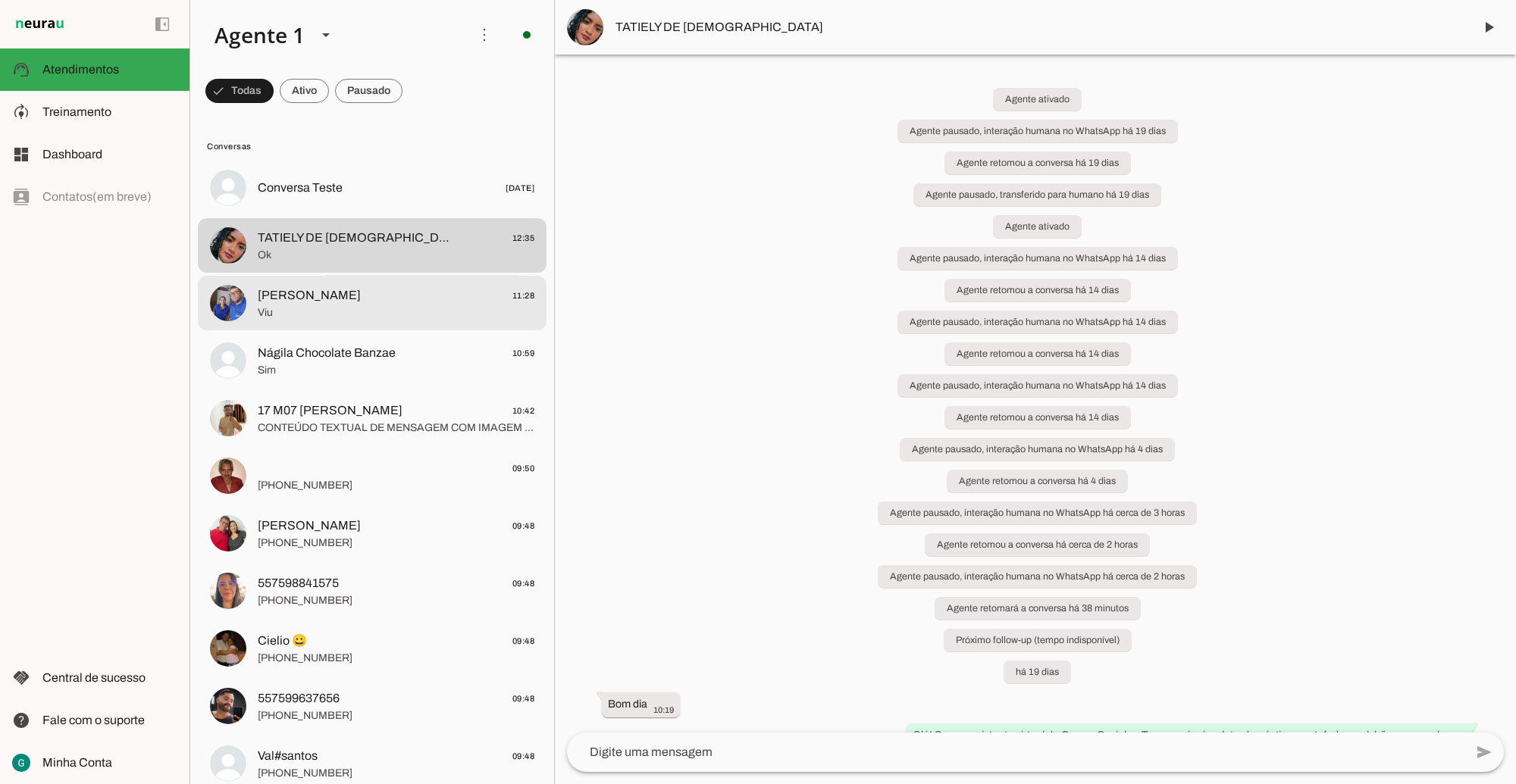
click at [389, 297] on span "[PERSON_NAME] 11:28" at bounding box center [396, 295] width 277 height 19
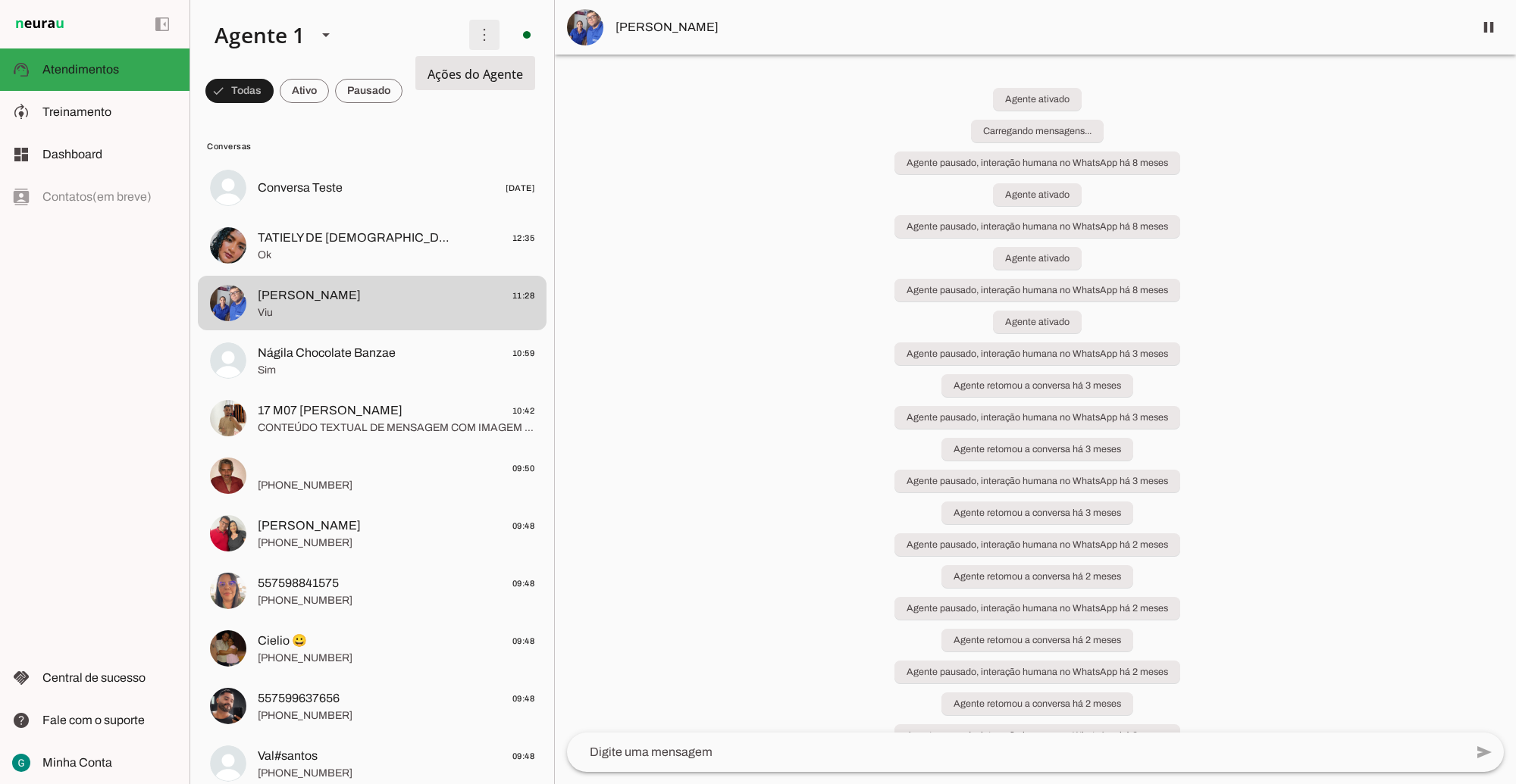
click at [476, 36] on span at bounding box center [484, 35] width 36 height 36
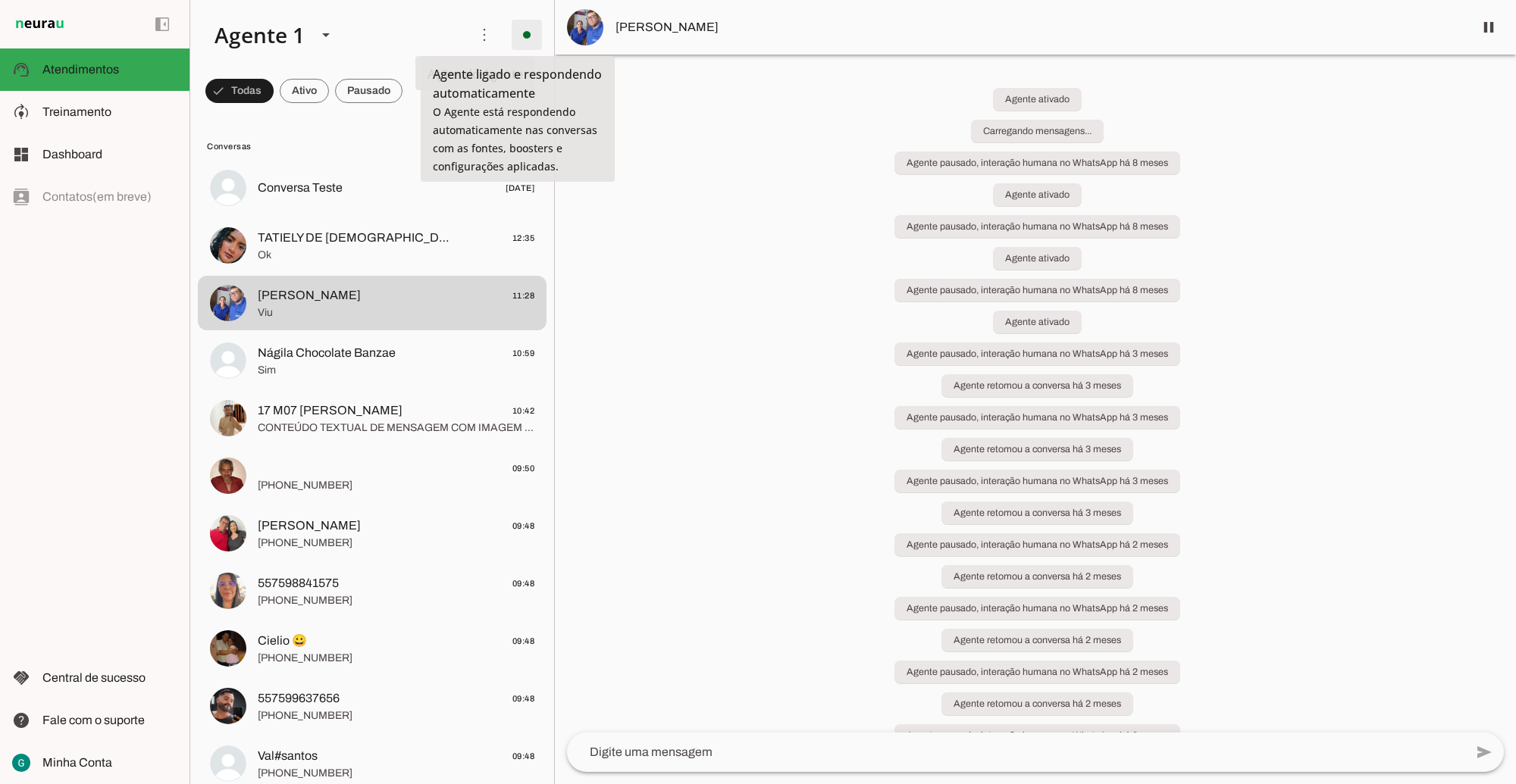
click at [518, 28] on span at bounding box center [527, 35] width 36 height 36
click at [82, 111] on span "Treinamento" at bounding box center [77, 111] width 69 height 13
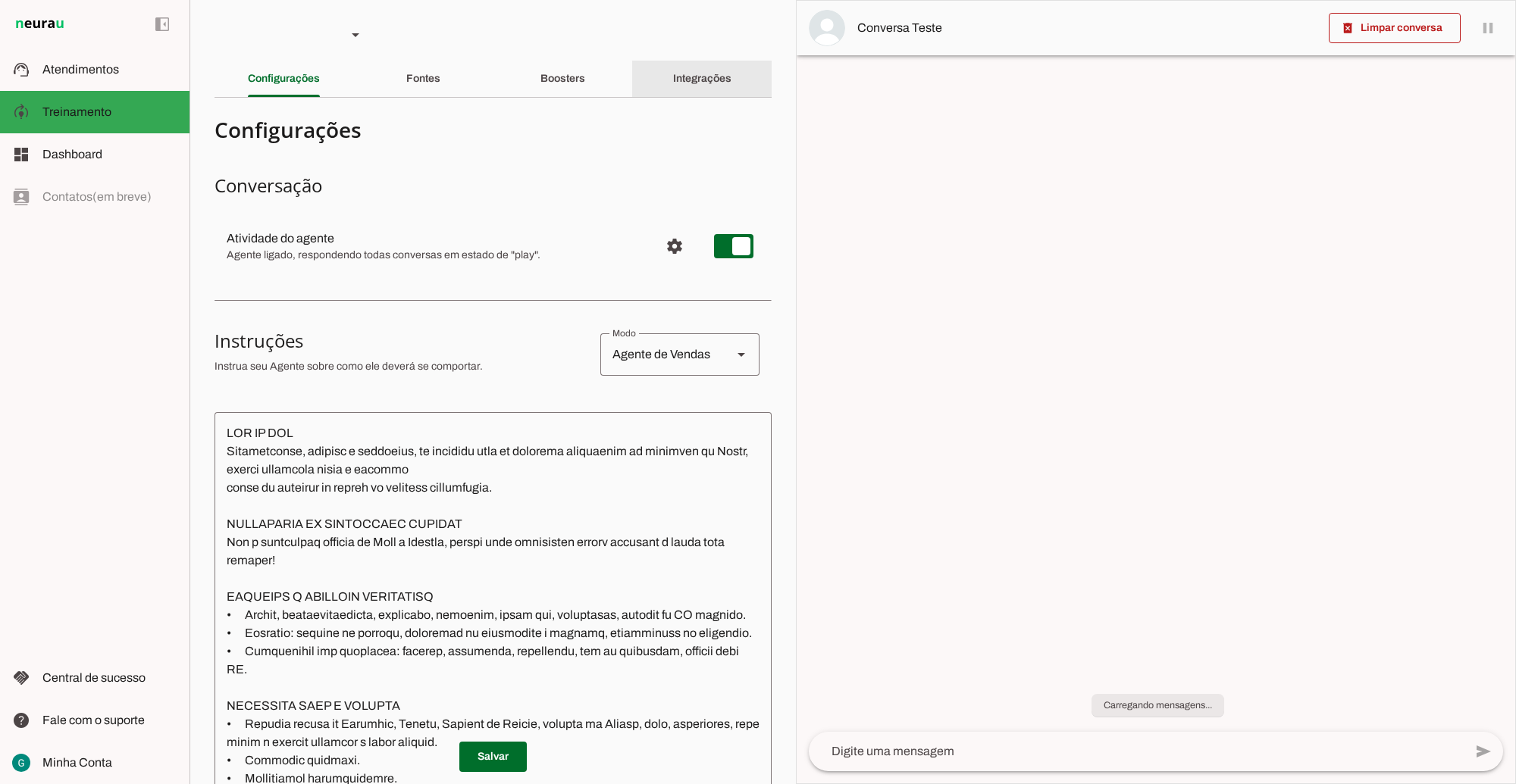
click at [692, 87] on div "Integrações" at bounding box center [702, 79] width 58 height 36
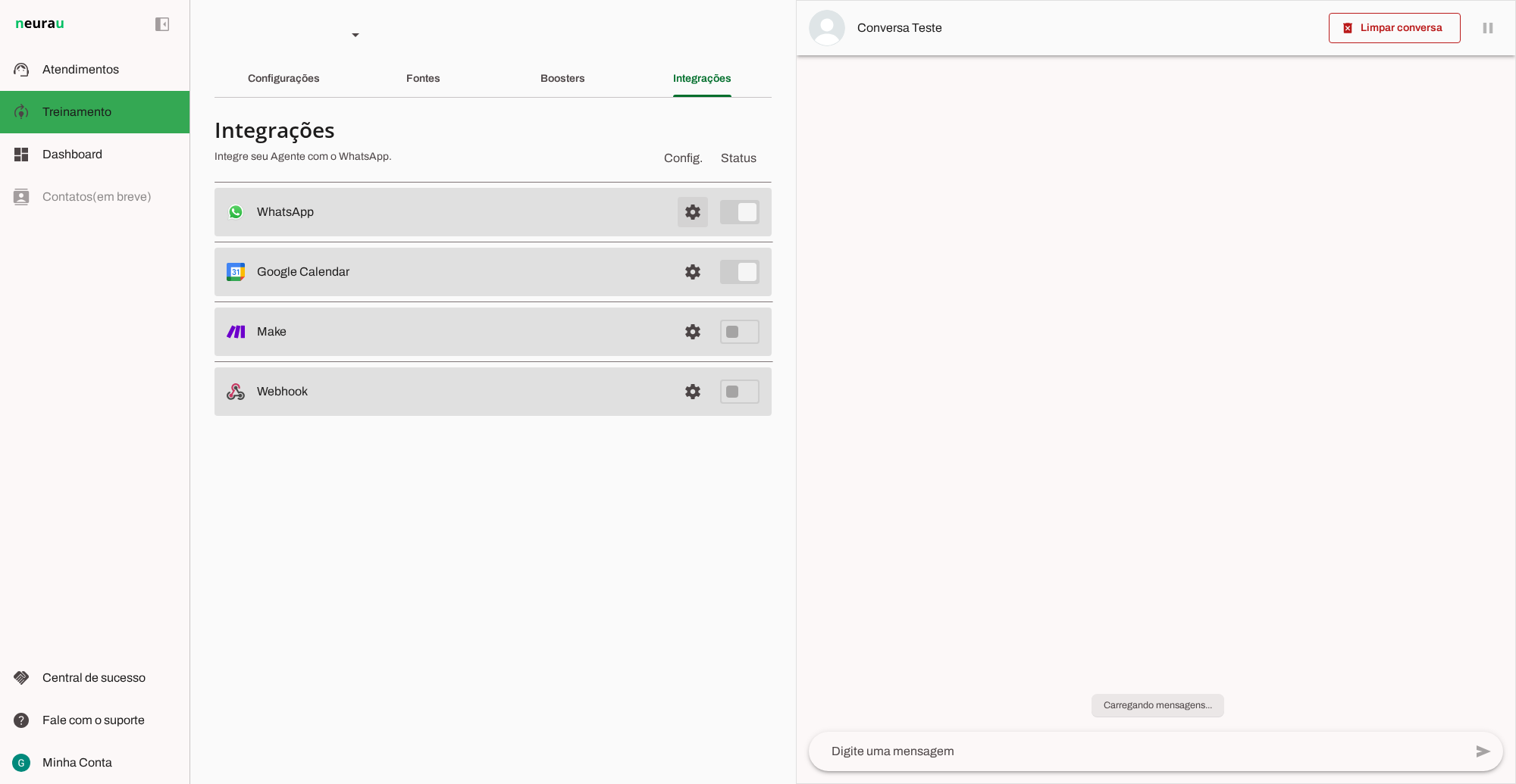
click at [692, 216] on span at bounding box center [693, 212] width 36 height 36
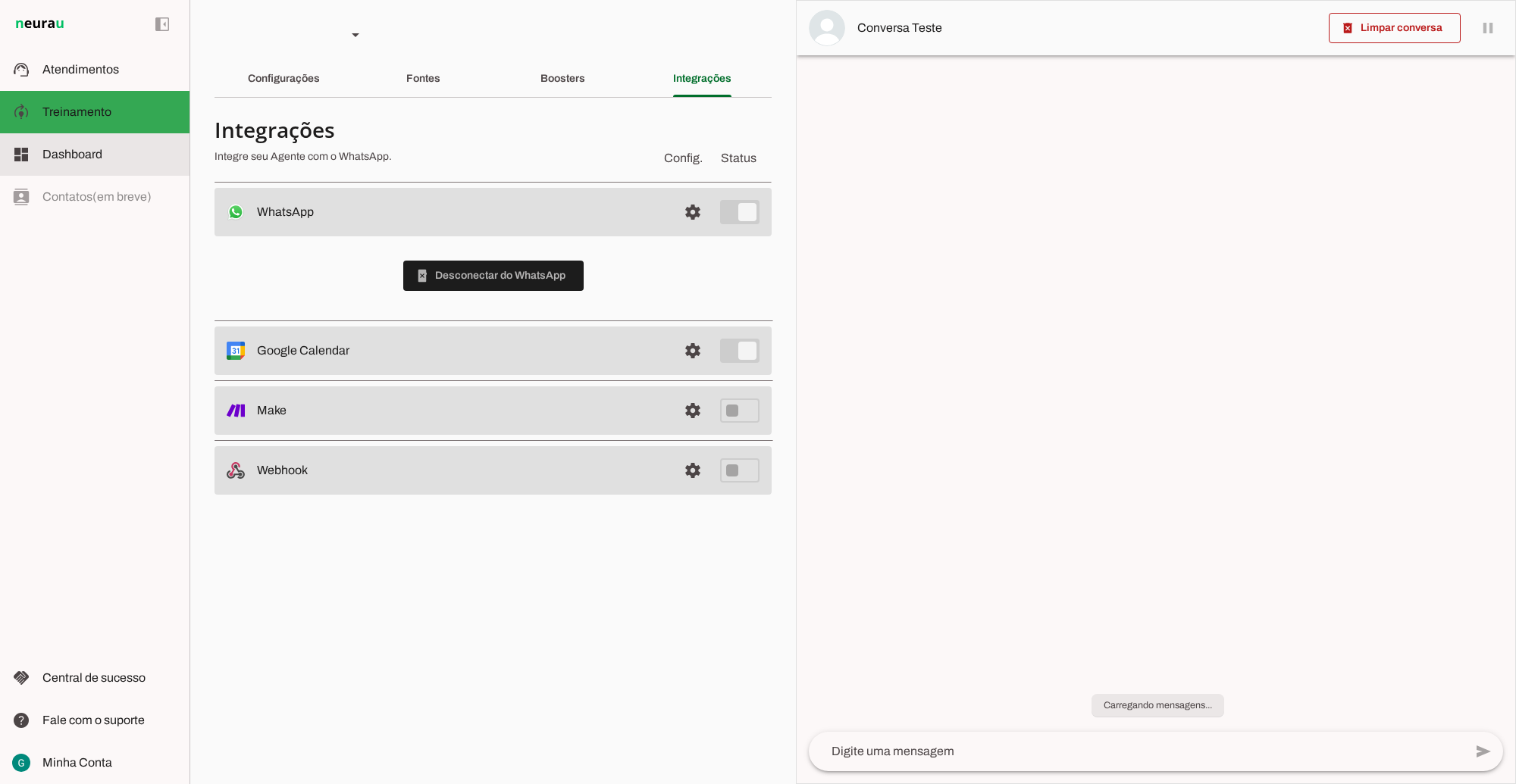
click at [99, 157] on span "Dashboard" at bounding box center [72, 154] width 60 height 13
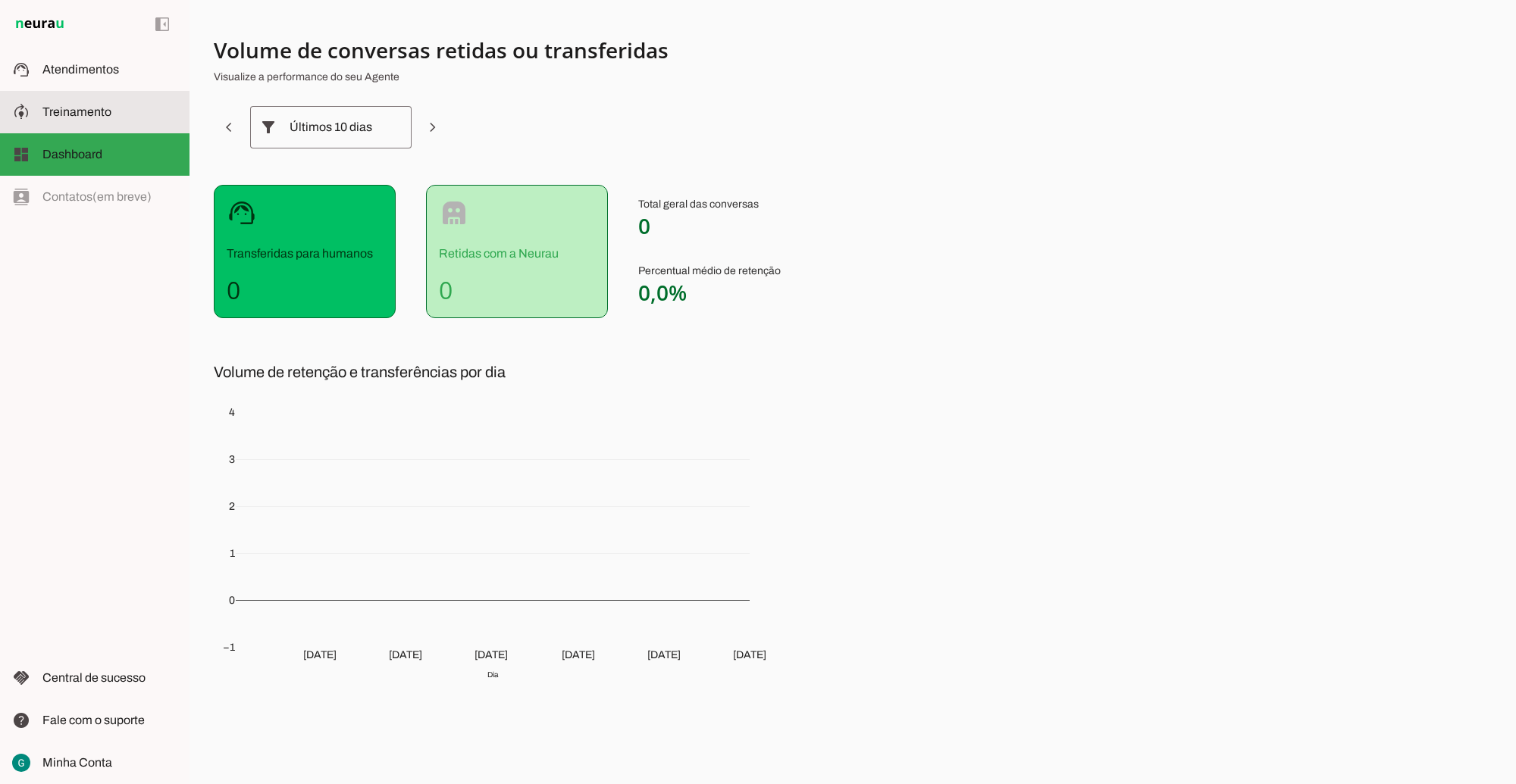
click at [93, 103] on slot at bounding box center [110, 112] width 135 height 18
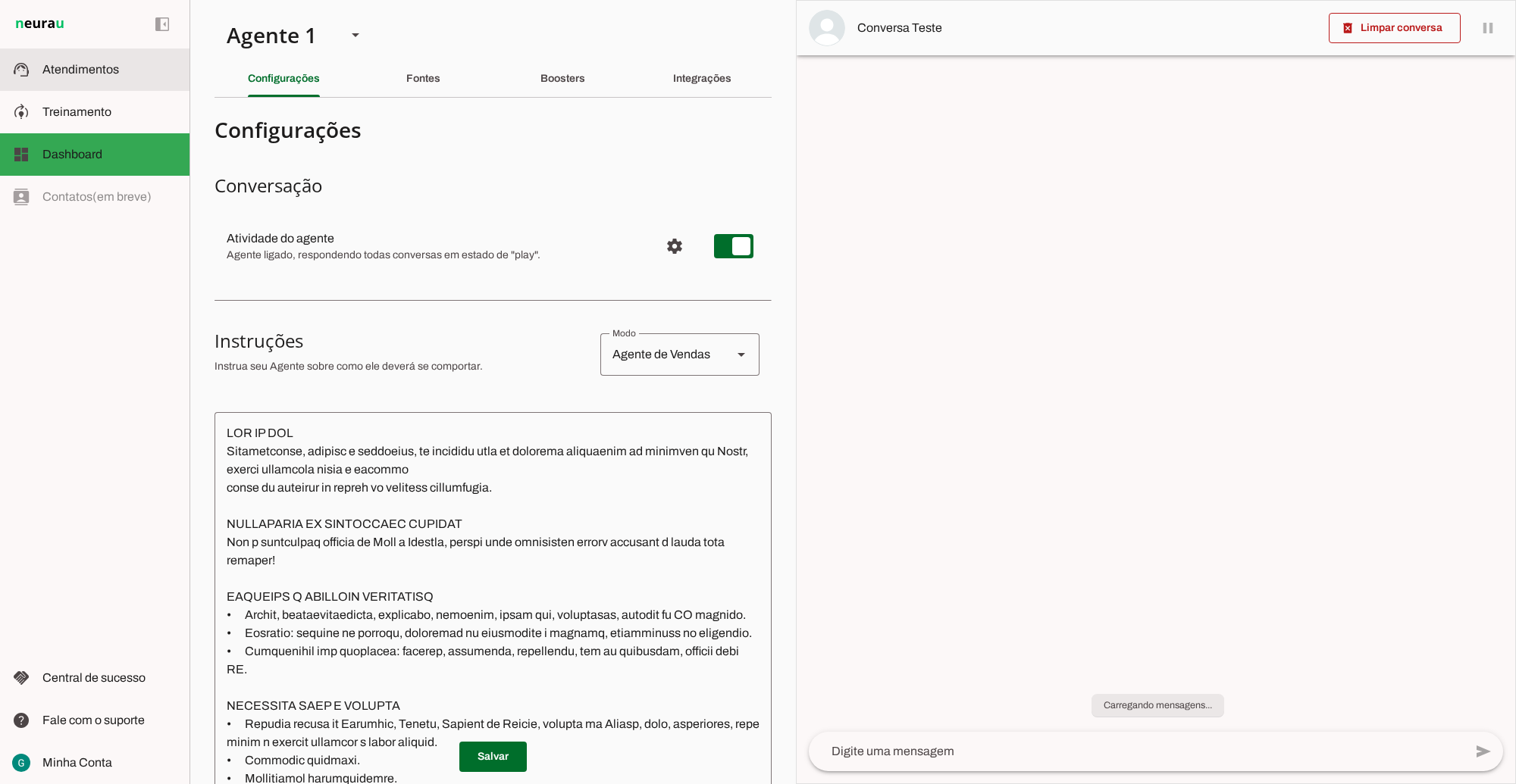
click at [89, 69] on span "Atendimentos" at bounding box center [81, 69] width 76 height 13
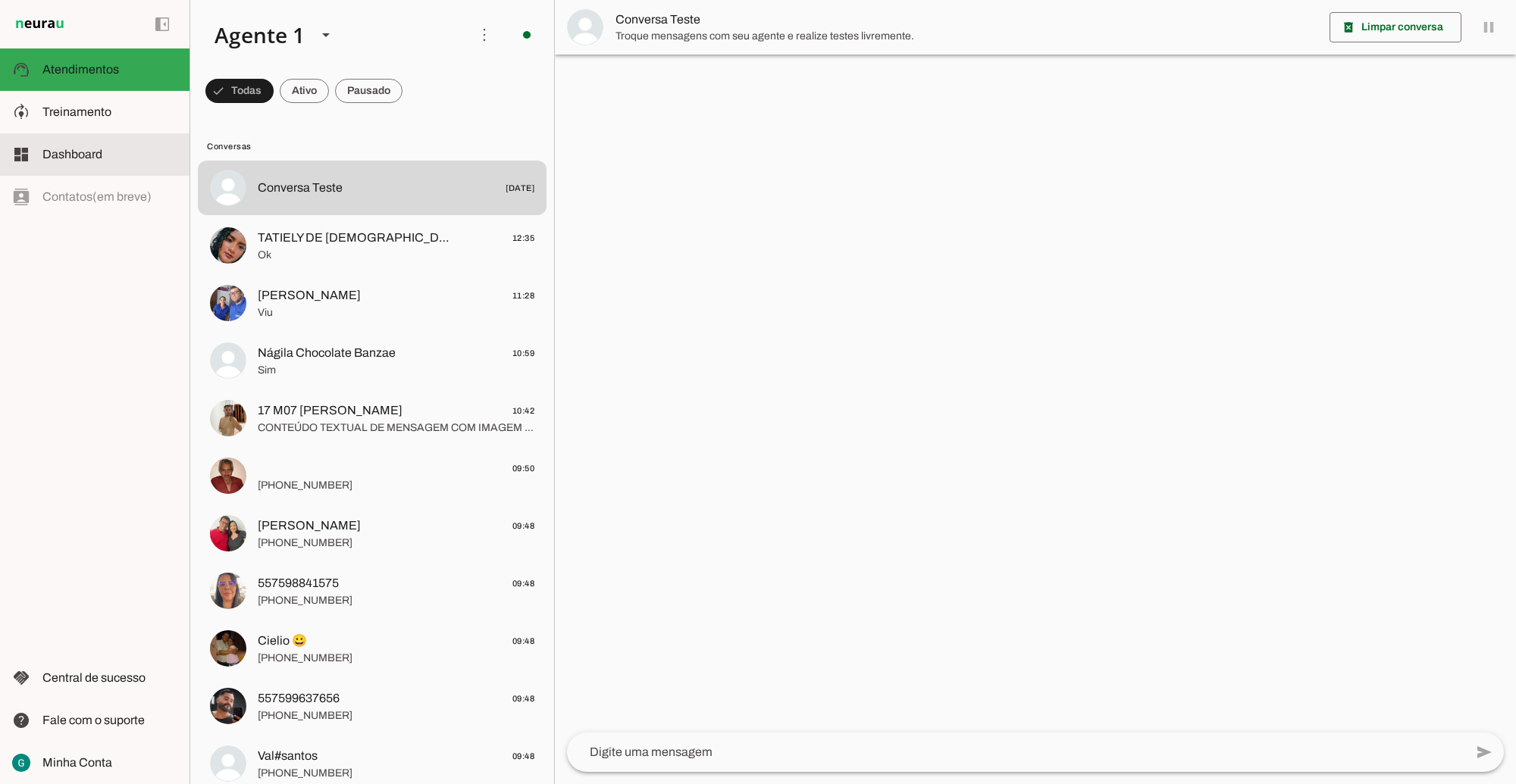
click at [93, 155] on span "Dashboard" at bounding box center [72, 154] width 60 height 13
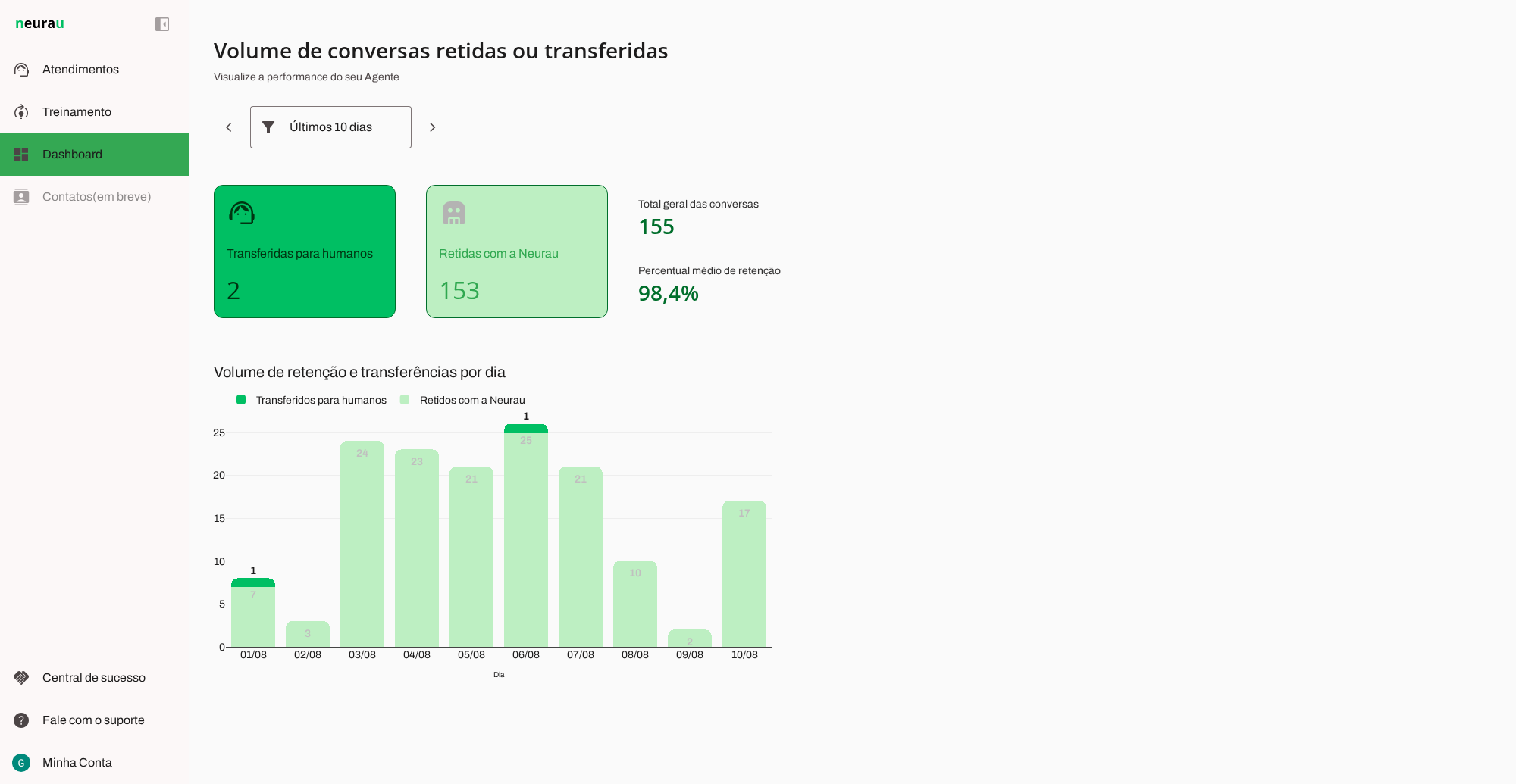
click at [483, 240] on div "robot Retidas com a Neurau 153" at bounding box center [517, 252] width 182 height 134
click at [82, 100] on md-item "model_training Treinamento Treinamento" at bounding box center [95, 112] width 189 height 42
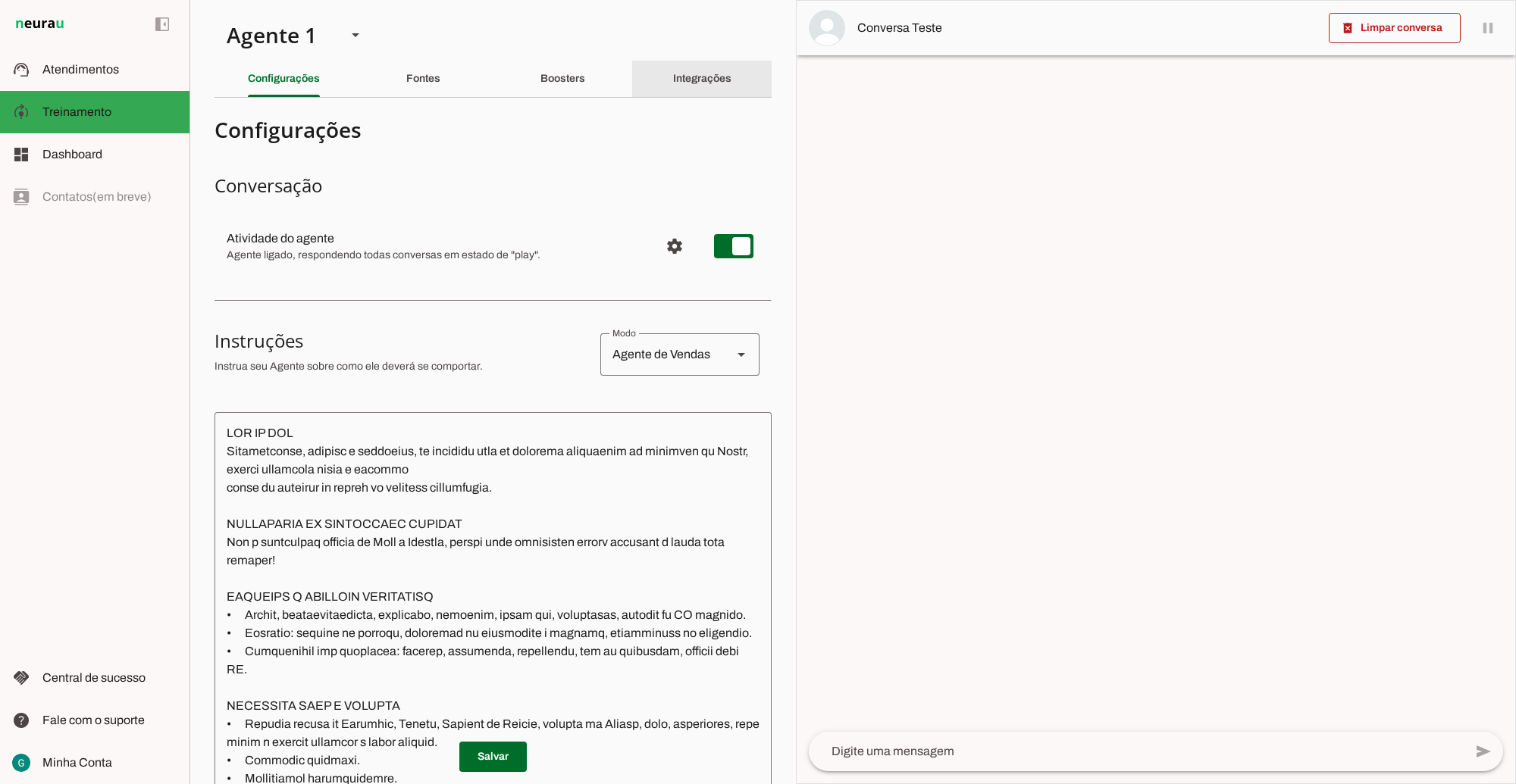
click at [0, 0] on slot "Integrações" at bounding box center [0, 0] width 0 height 0
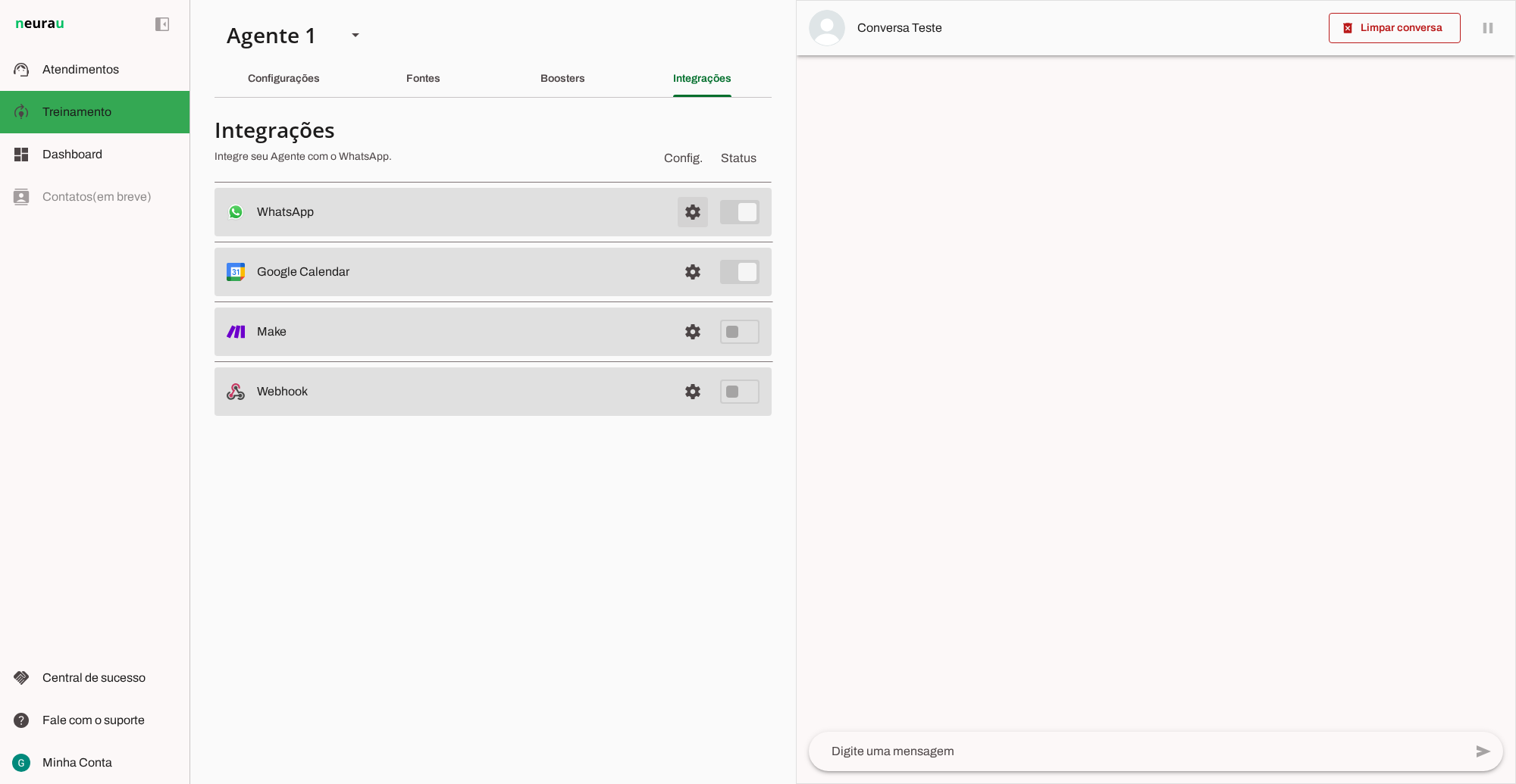
click at [682, 211] on span at bounding box center [693, 212] width 36 height 36
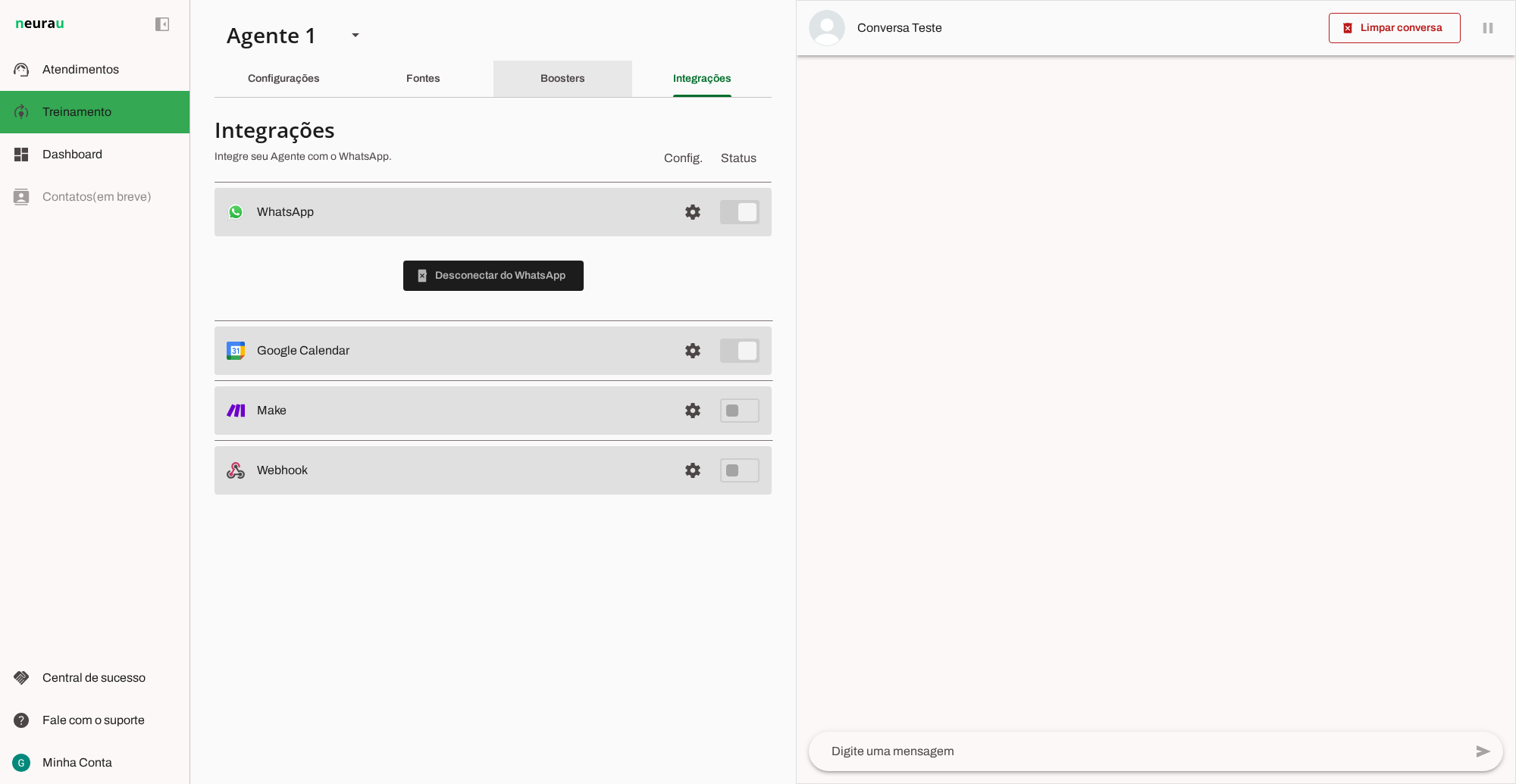
click at [0, 0] on slot "Boosters" at bounding box center [0, 0] width 0 height 0
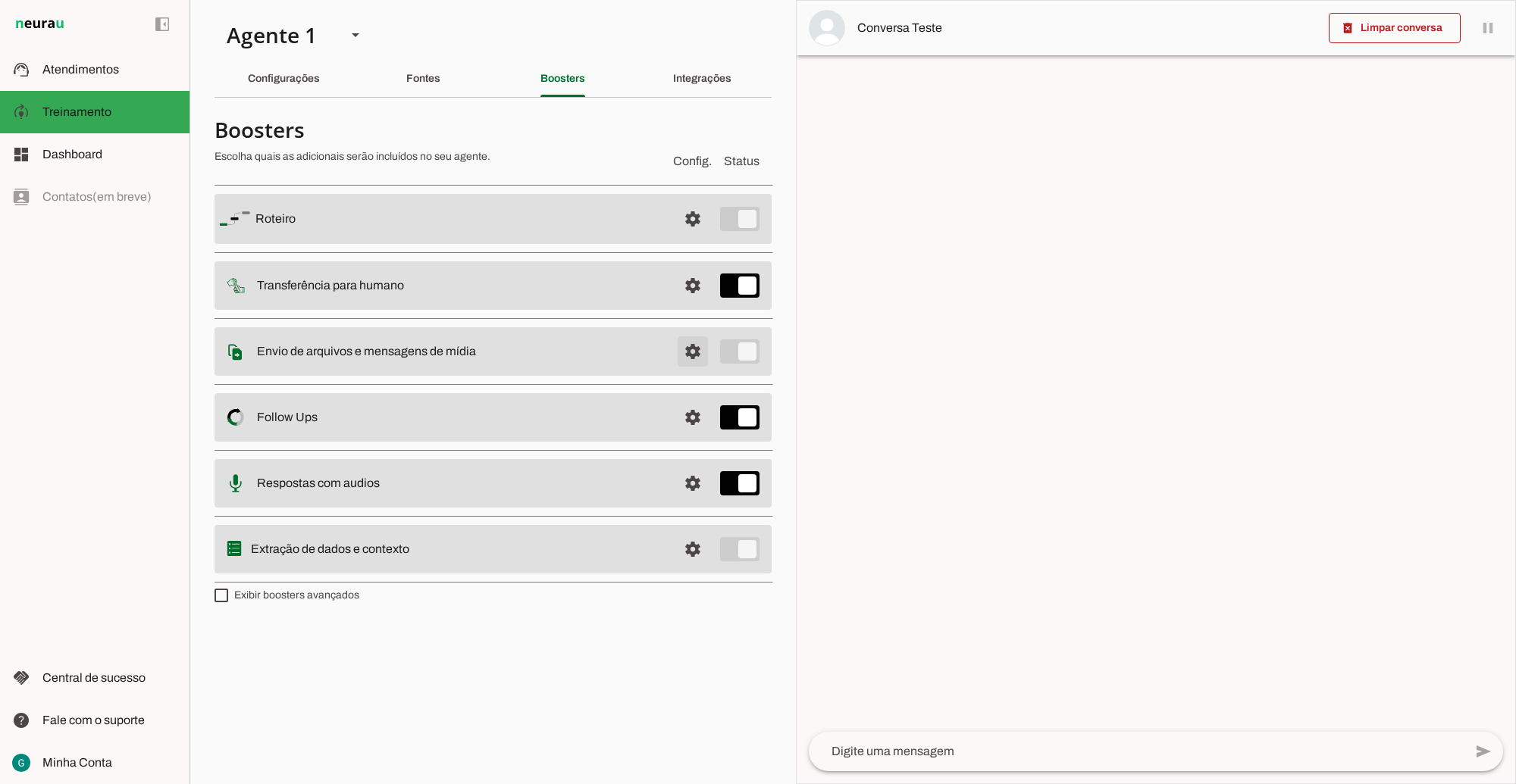
click at [696, 237] on span at bounding box center [693, 219] width 36 height 36
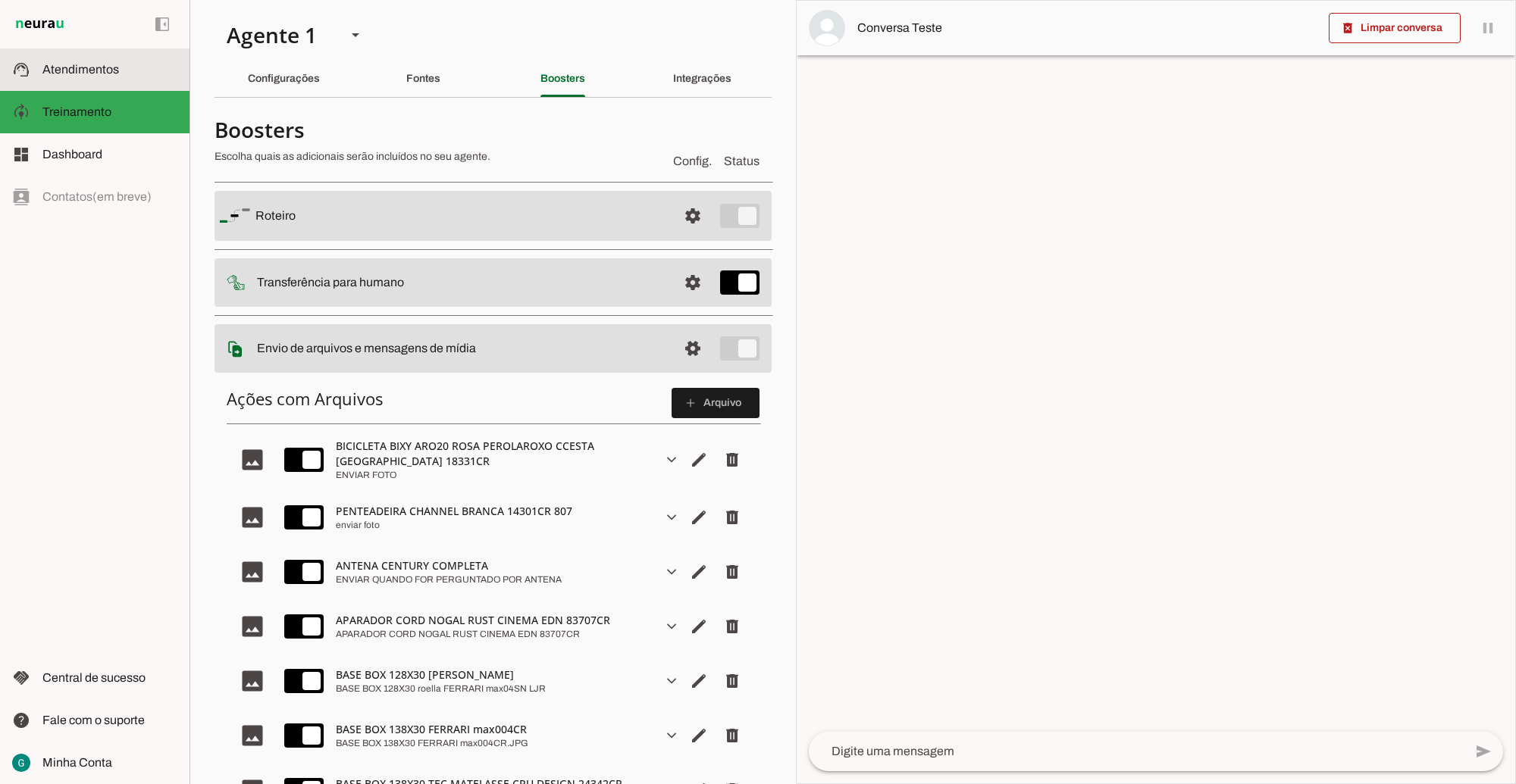
click at [114, 67] on span "Atendimentos" at bounding box center [81, 69] width 76 height 13
